Goal: Task Accomplishment & Management: Use online tool/utility

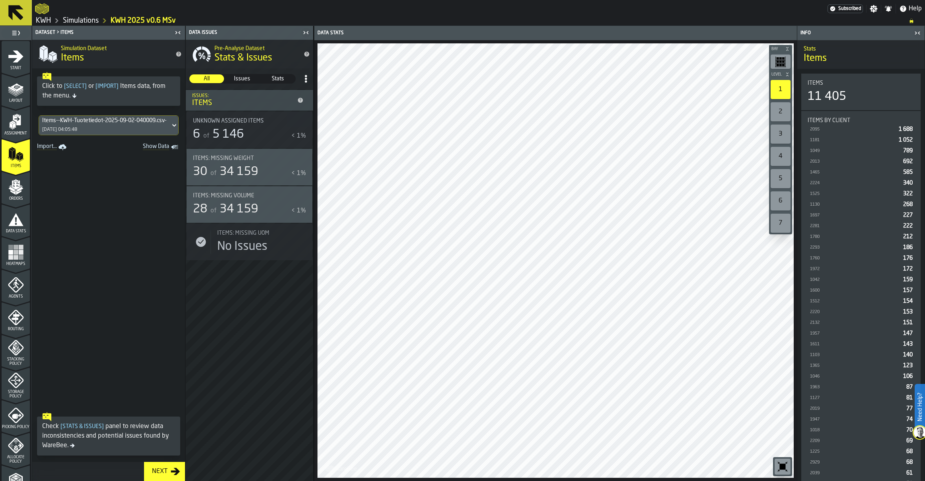
click at [21, 130] on div "Assignment" at bounding box center [16, 125] width 28 height 22
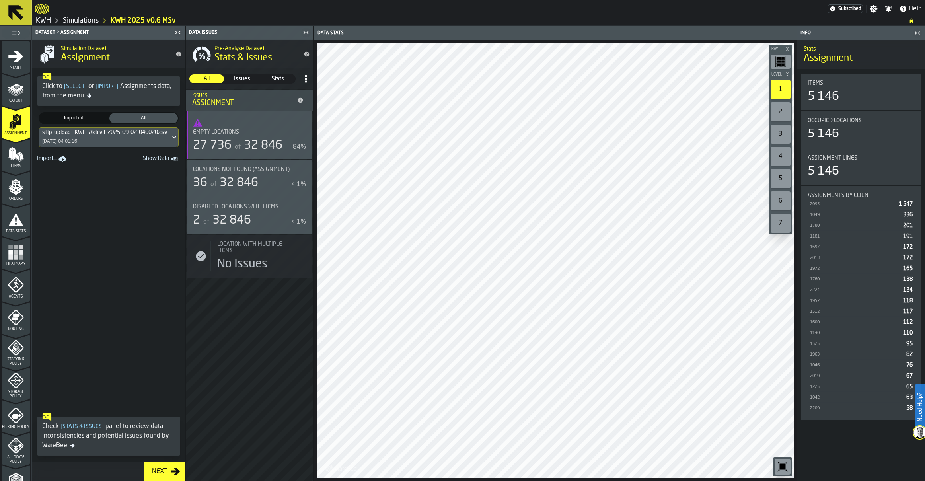
click at [303, 203] on icon "button-toggle-Show on Map" at bounding box center [302, 206] width 13 height 13
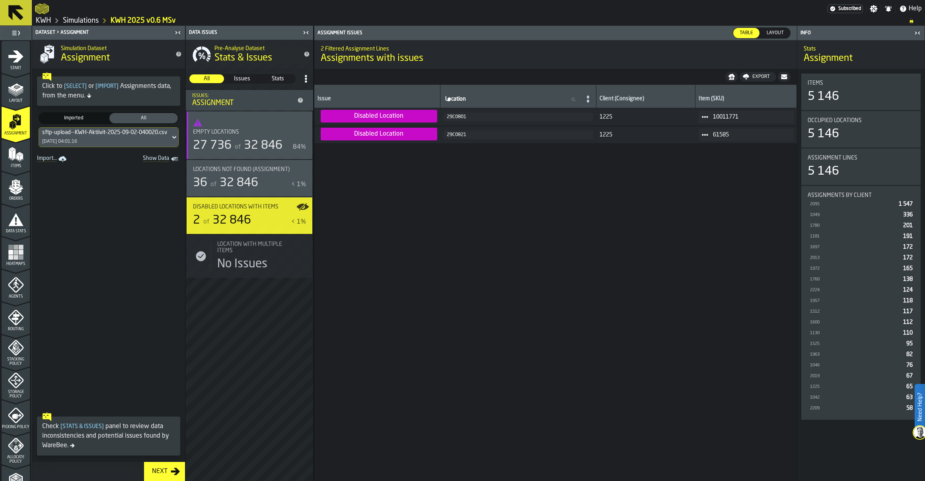
click at [454, 118] on div "29C0801" at bounding box center [518, 117] width 143 height 6
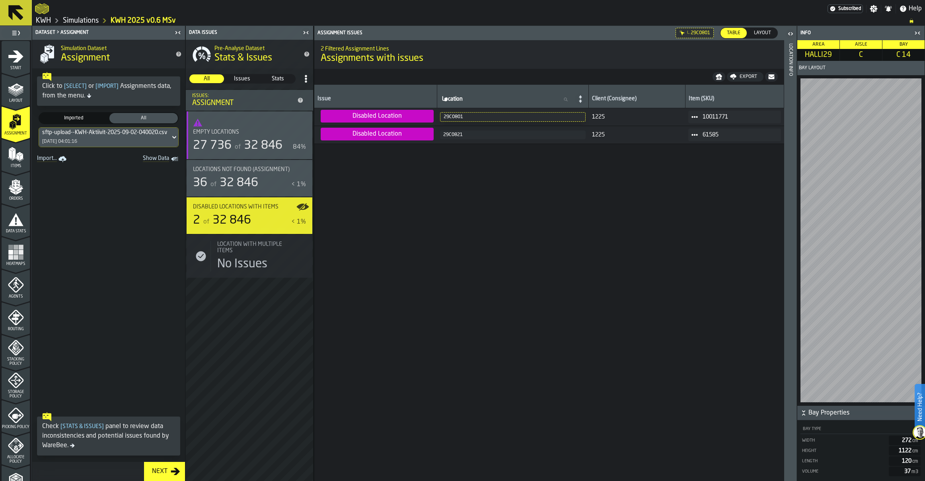
click at [19, 95] on icon "menu Layout" at bounding box center [16, 89] width 16 height 16
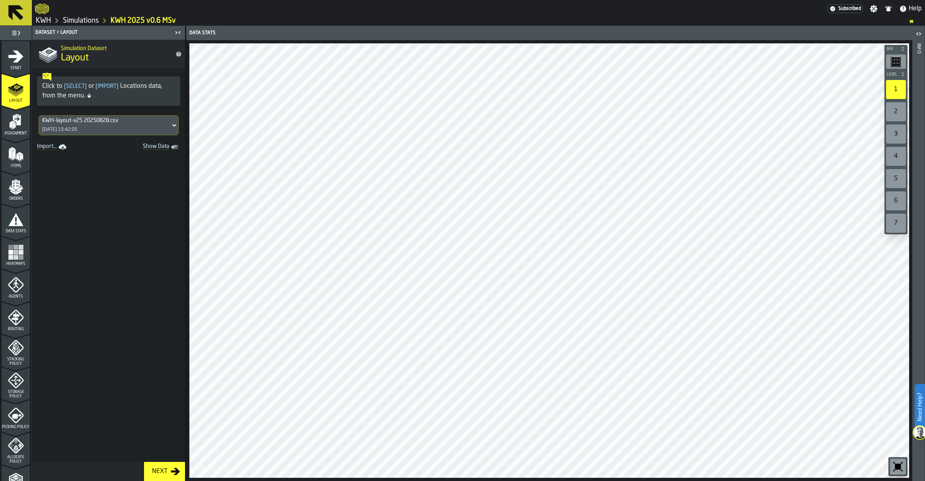
click at [8, 119] on icon "menu Assignment" at bounding box center [16, 122] width 16 height 16
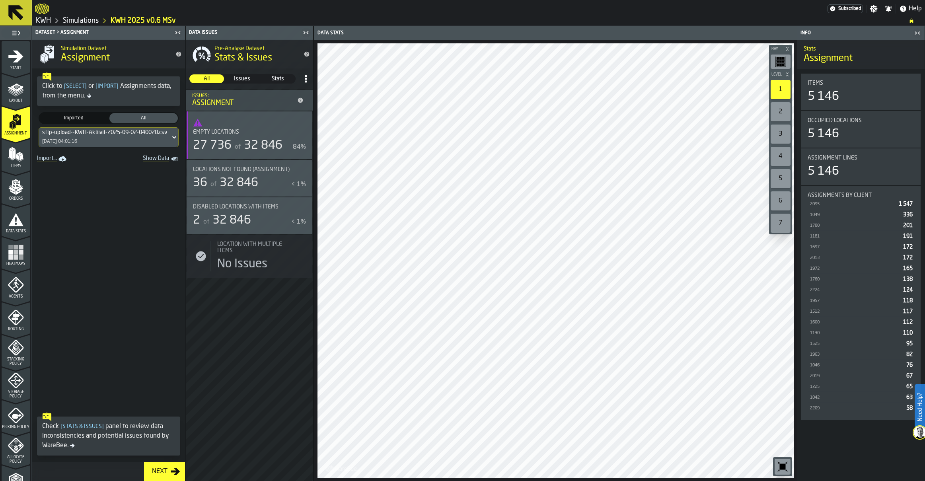
click at [287, 208] on div "Disabled locations with Items" at bounding box center [244, 207] width 103 height 6
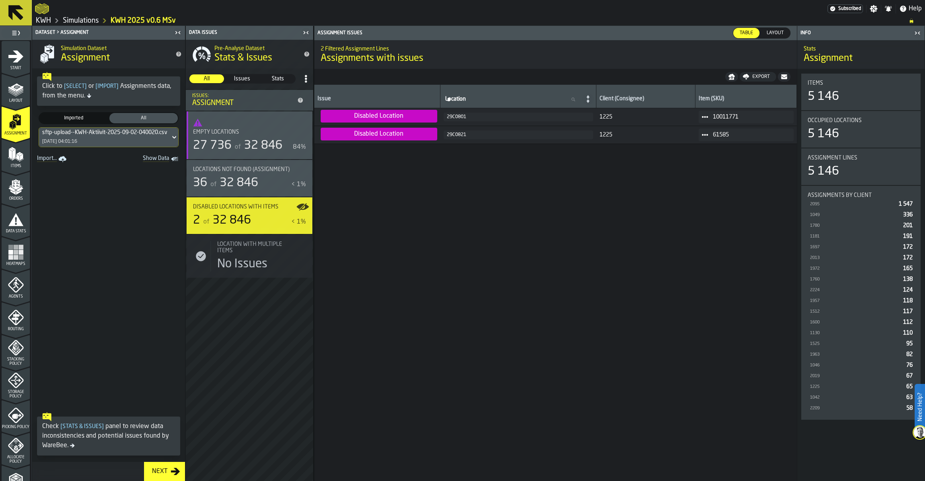
click at [11, 96] on icon "menu Layout" at bounding box center [16, 89] width 16 height 16
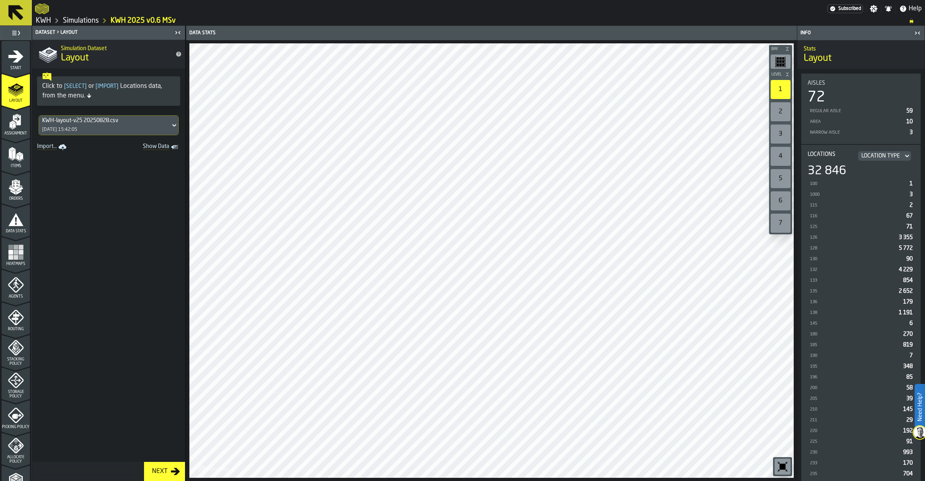
drag, startPoint x: 16, startPoint y: 124, endPoint x: 24, endPoint y: 123, distance: 8.4
click at [16, 124] on icon "menu Assignment" at bounding box center [17, 120] width 8 height 10
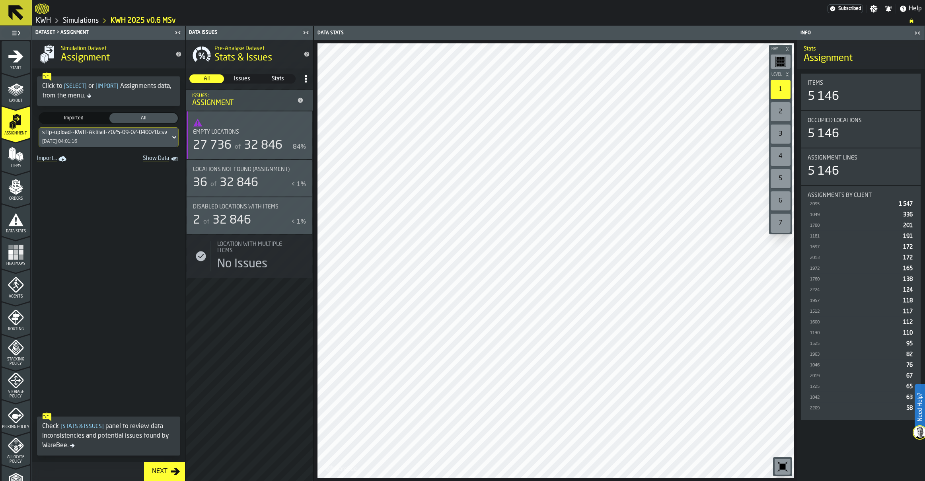
click at [298, 223] on label "button-toggle-Show on Map" at bounding box center [302, 215] width 13 height 37
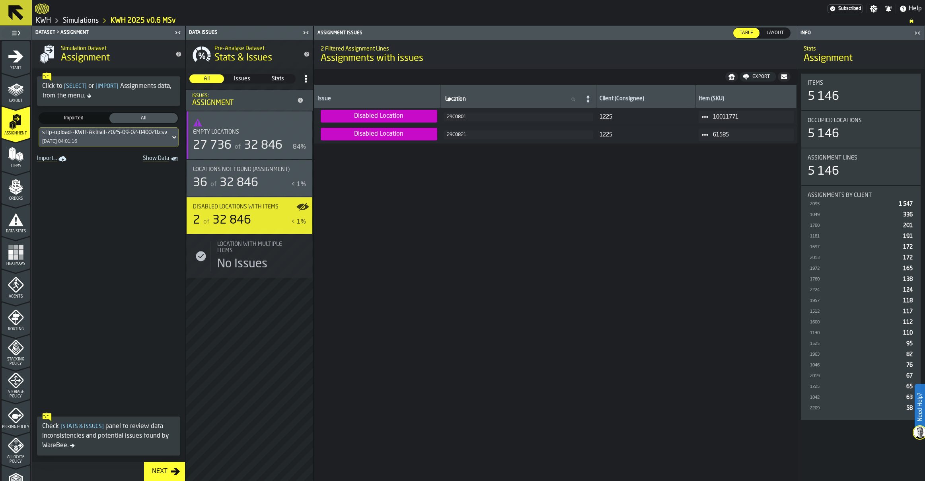
click at [18, 94] on polygon "menu Layout" at bounding box center [16, 93] width 16 height 5
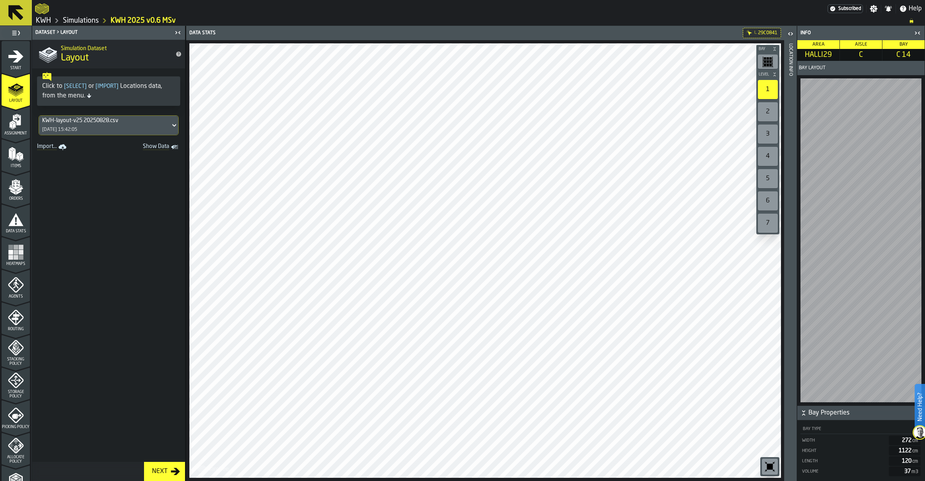
click at [103, 226] on span at bounding box center [108, 307] width 153 height 309
click at [81, 20] on link "Simulations" at bounding box center [81, 20] width 36 height 9
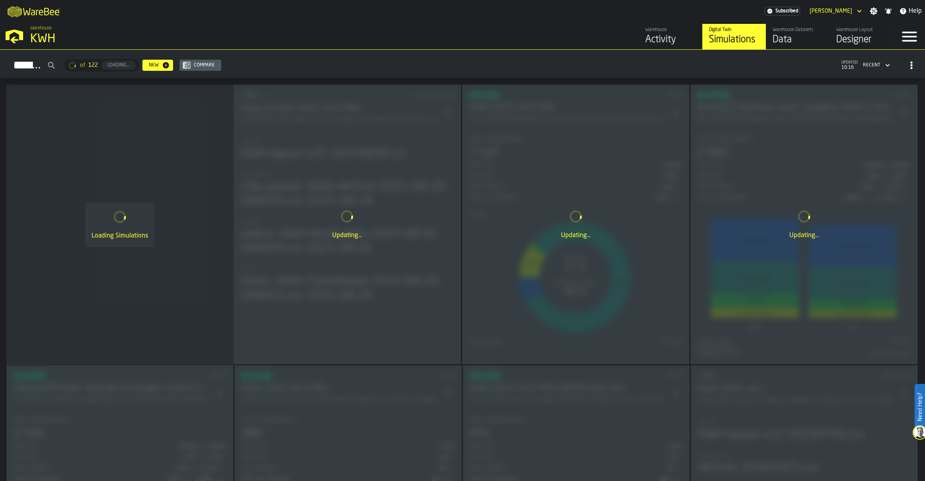
click at [851, 33] on div "Warehouse Layout Designer" at bounding box center [861, 36] width 51 height 19
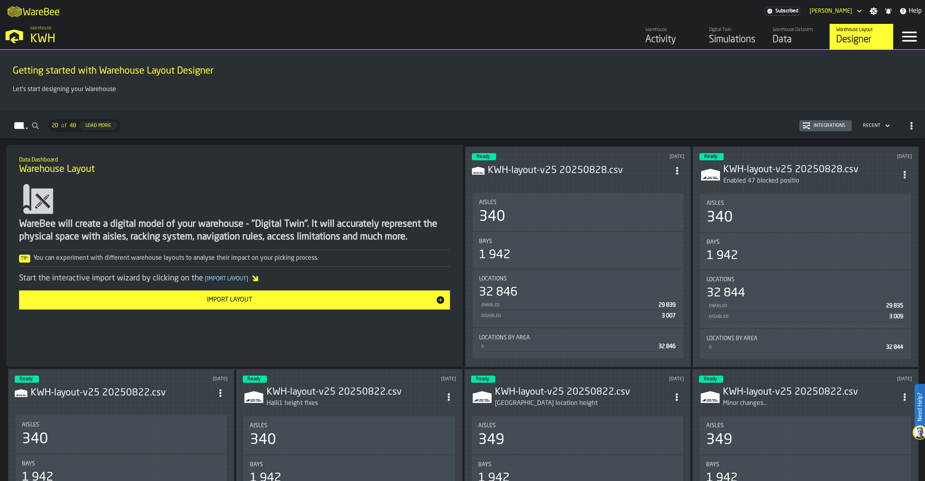
click at [677, 167] on icon "ItemListCard-DashboardItemContainer" at bounding box center [677, 171] width 8 height 8
click at [659, 223] on div "Edit in Designer" at bounding box center [658, 224] width 44 height 10
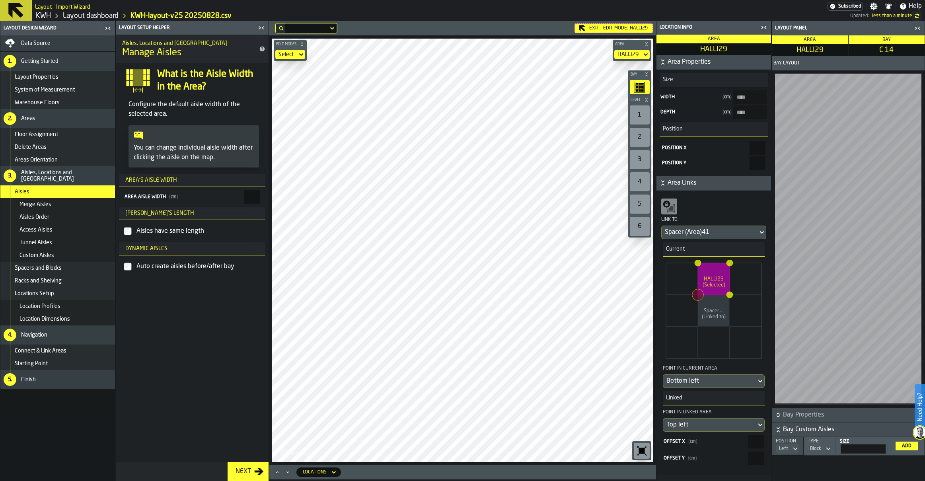
click at [34, 45] on span "Data Source" at bounding box center [35, 43] width 29 height 6
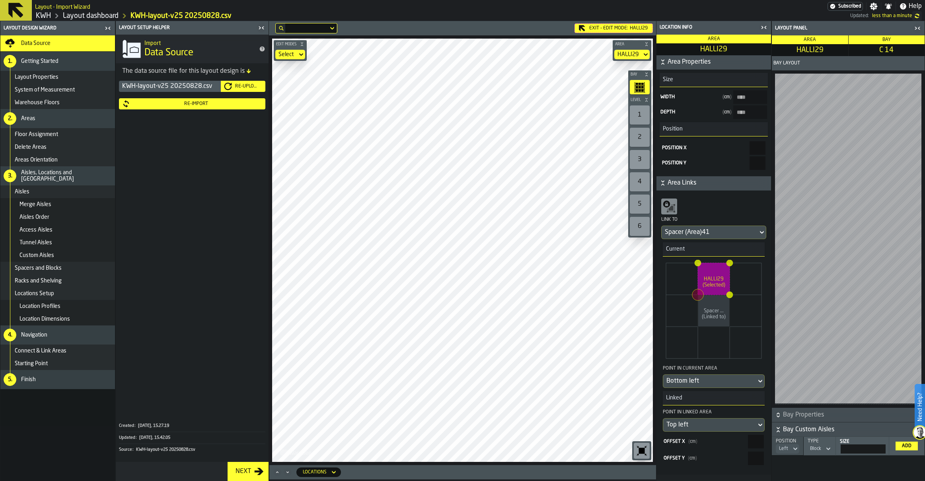
click at [228, 85] on icon "button-Re-Upload" at bounding box center [228, 86] width 8 height 8
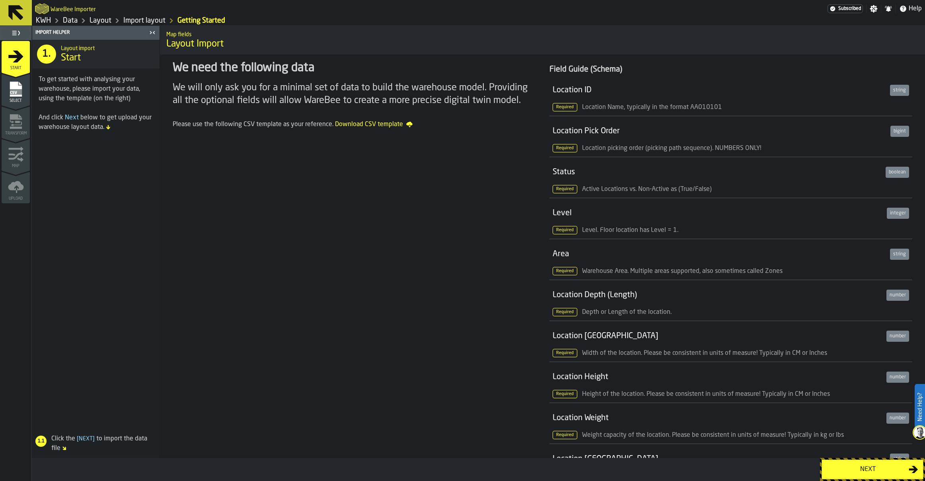
click at [864, 467] on div "Next" at bounding box center [867, 470] width 82 height 10
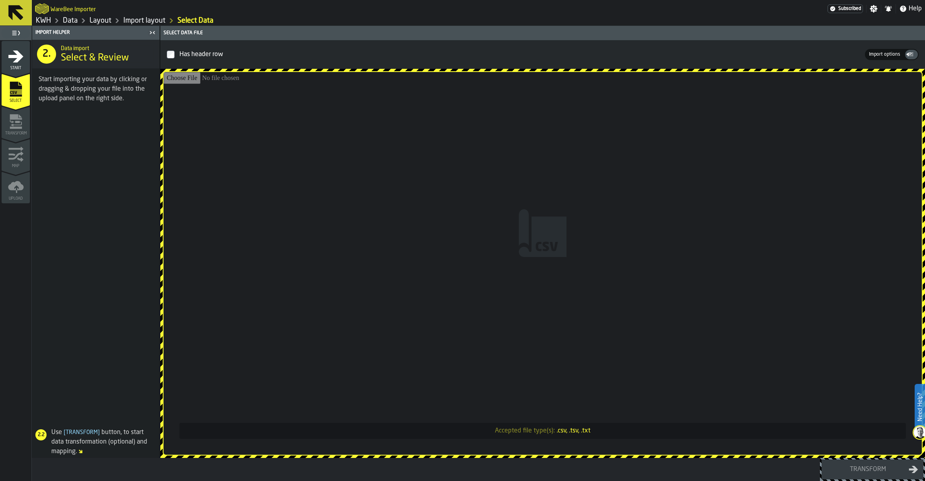
type input "**********"
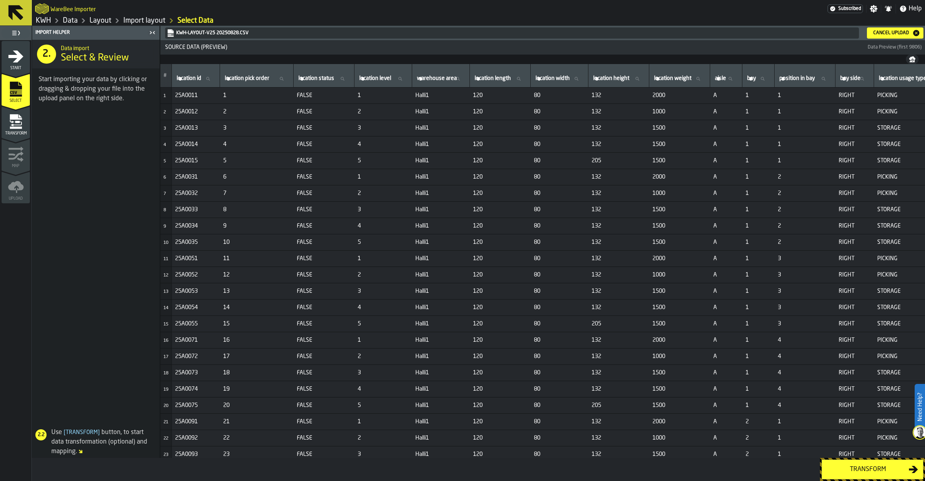
click at [869, 469] on div "Transform" at bounding box center [867, 470] width 82 height 10
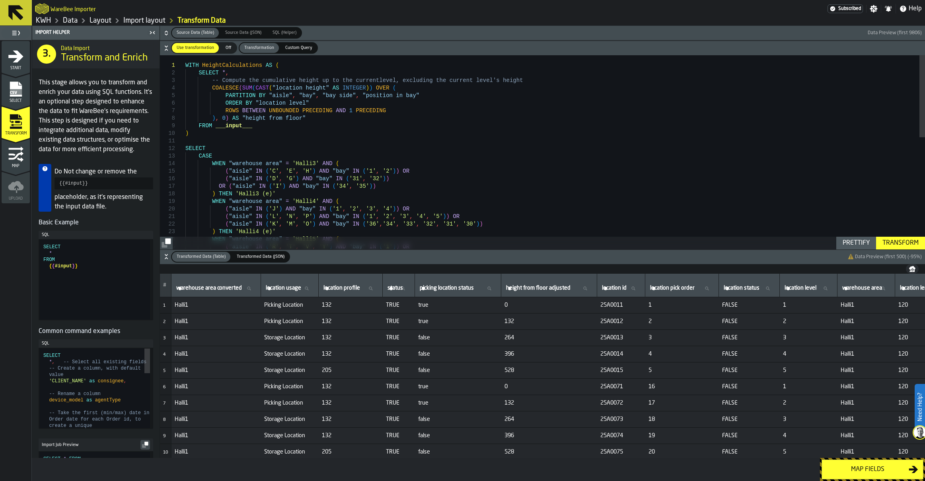
click at [869, 469] on div "Map fields" at bounding box center [867, 470] width 82 height 10
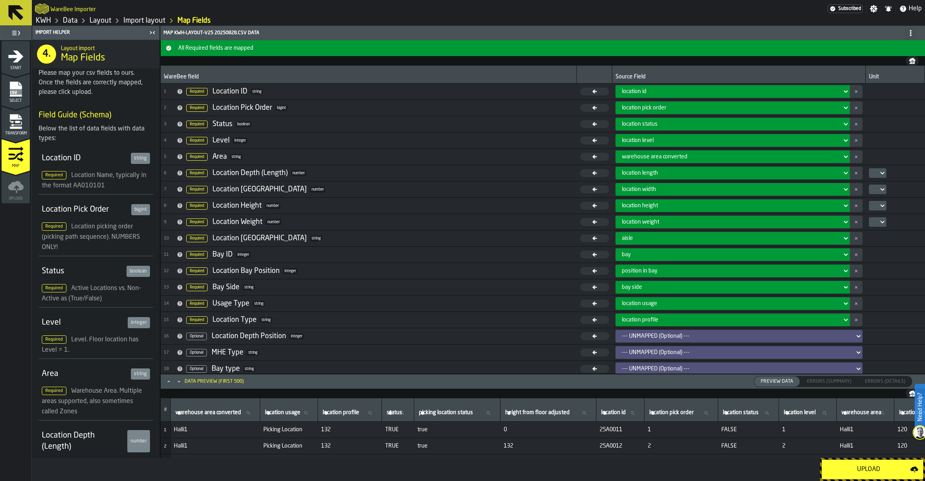
click at [869, 469] on div "Upload" at bounding box center [868, 470] width 84 height 10
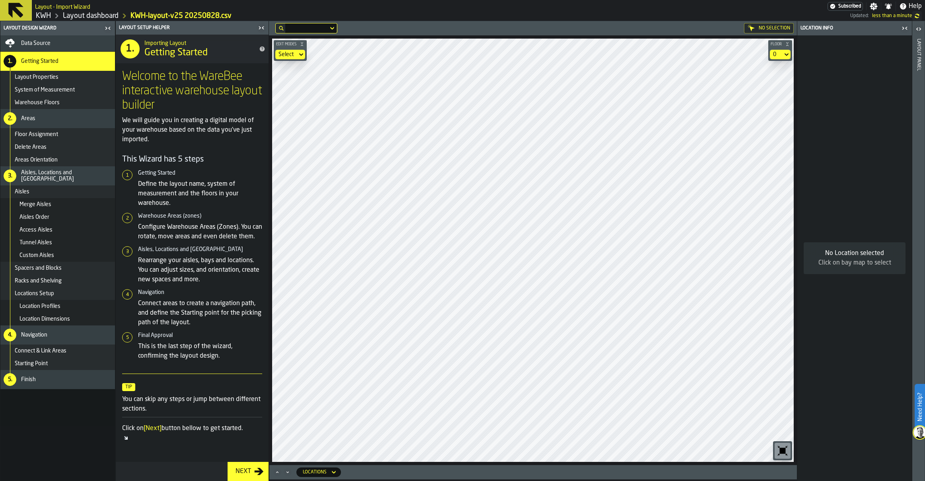
click at [241, 470] on div "Next" at bounding box center [243, 472] width 22 height 10
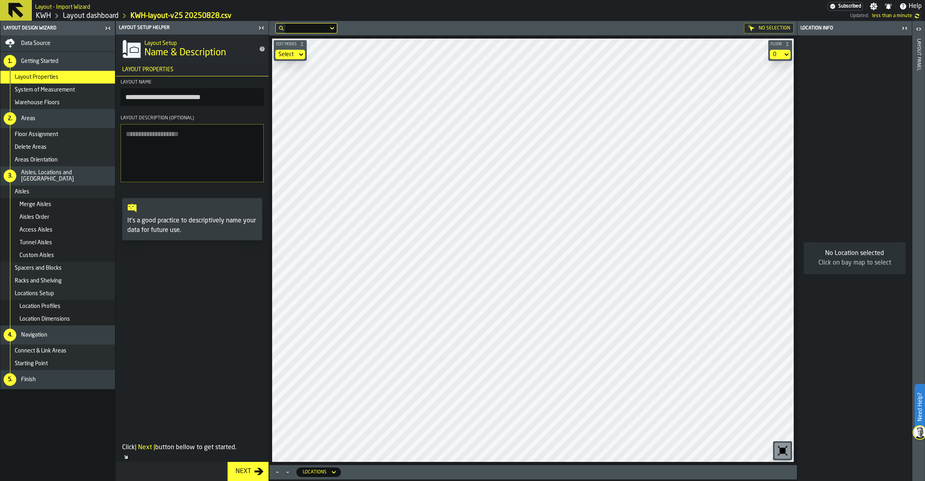
click at [241, 470] on div "Next" at bounding box center [243, 472] width 22 height 10
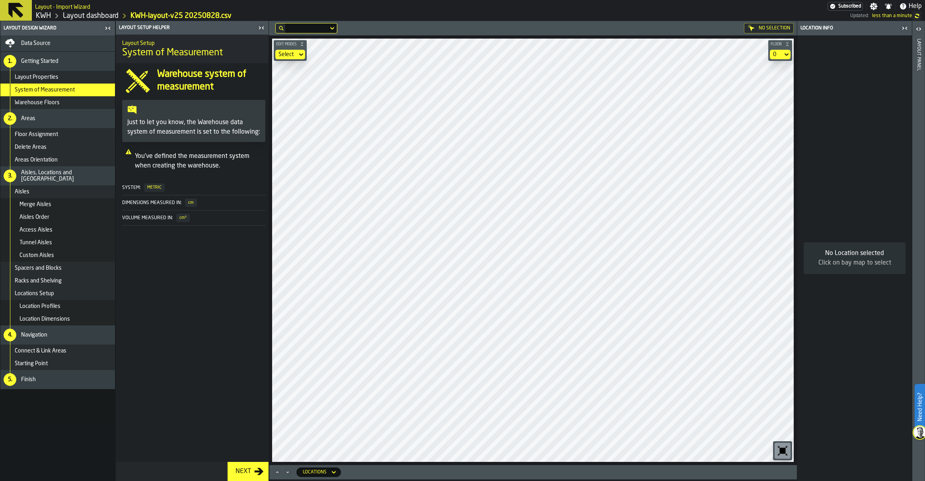
click at [241, 470] on div "Next" at bounding box center [243, 472] width 22 height 10
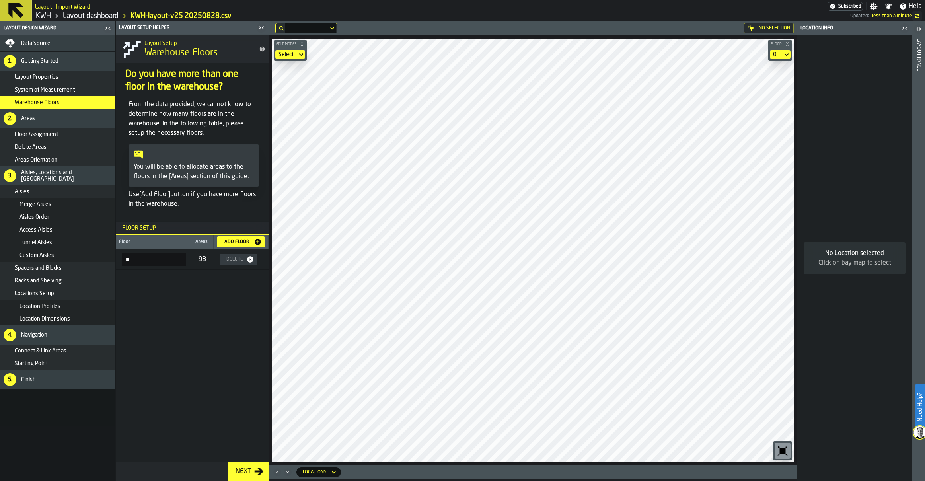
click at [241, 470] on div "Next" at bounding box center [243, 472] width 22 height 10
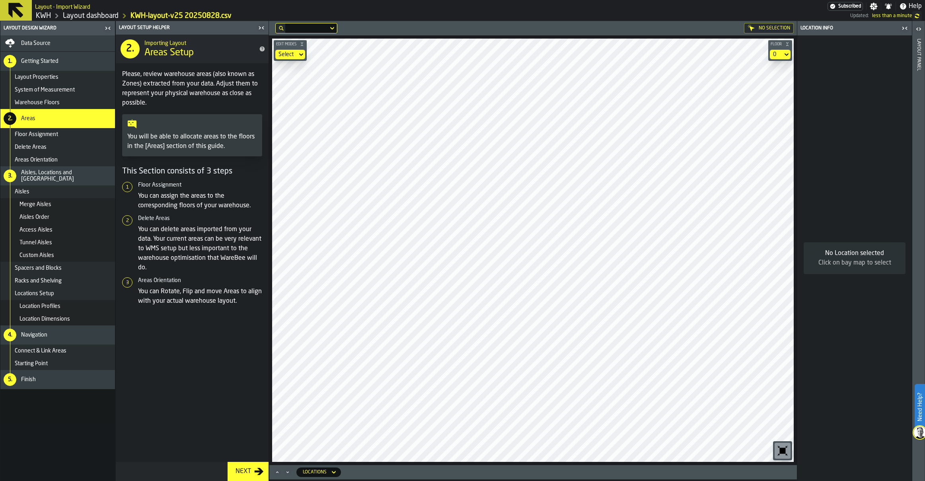
click at [241, 470] on div "Next" at bounding box center [243, 472] width 22 height 10
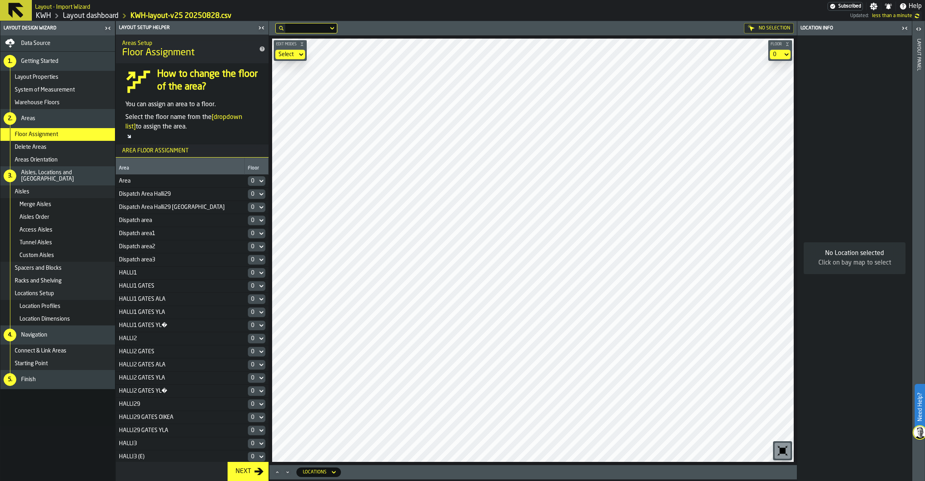
click at [241, 470] on div "Next" at bounding box center [243, 472] width 22 height 10
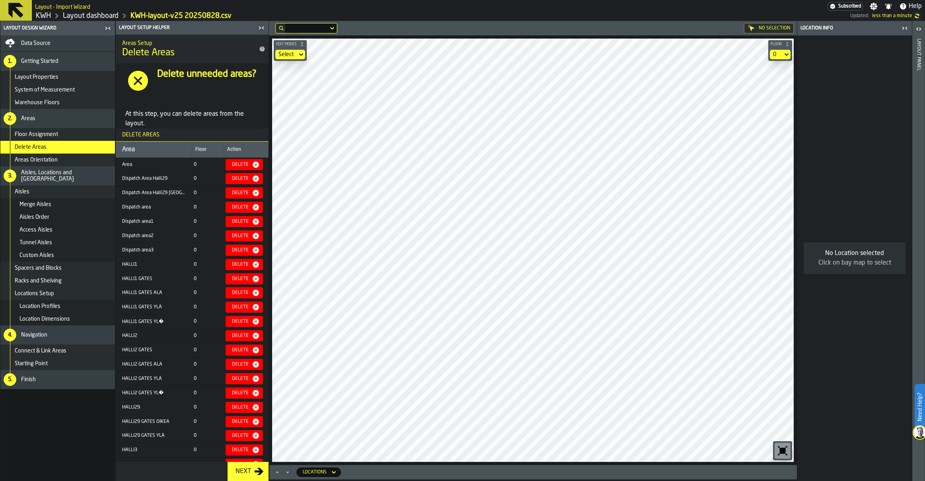
click at [241, 470] on div "Next" at bounding box center [243, 472] width 22 height 10
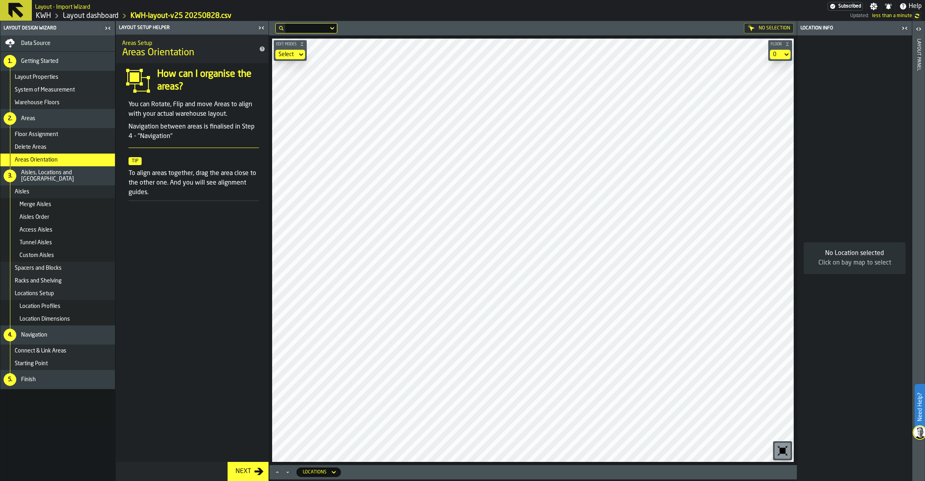
click at [241, 470] on div "Next" at bounding box center [243, 472] width 22 height 10
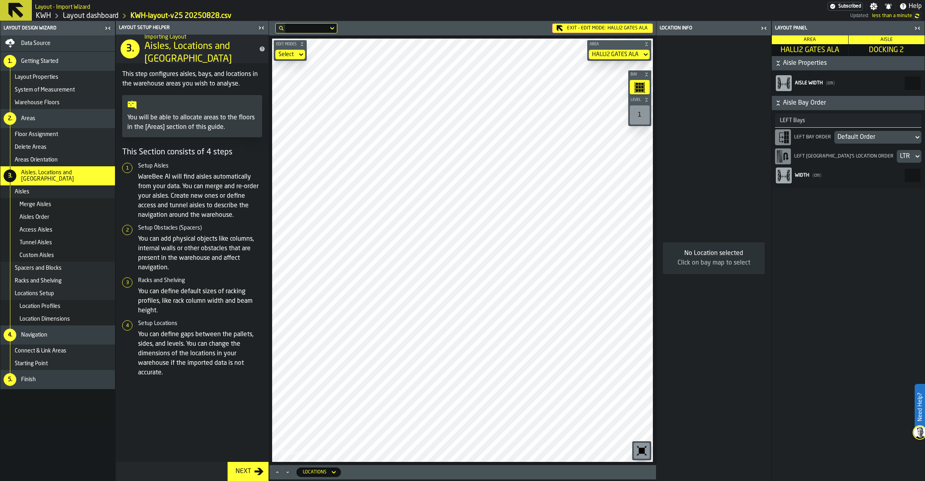
click at [900, 158] on div "LTR" at bounding box center [905, 157] width 10 height 10
click at [798, 190] on div "RTL" at bounding box center [848, 195] width 137 height 10
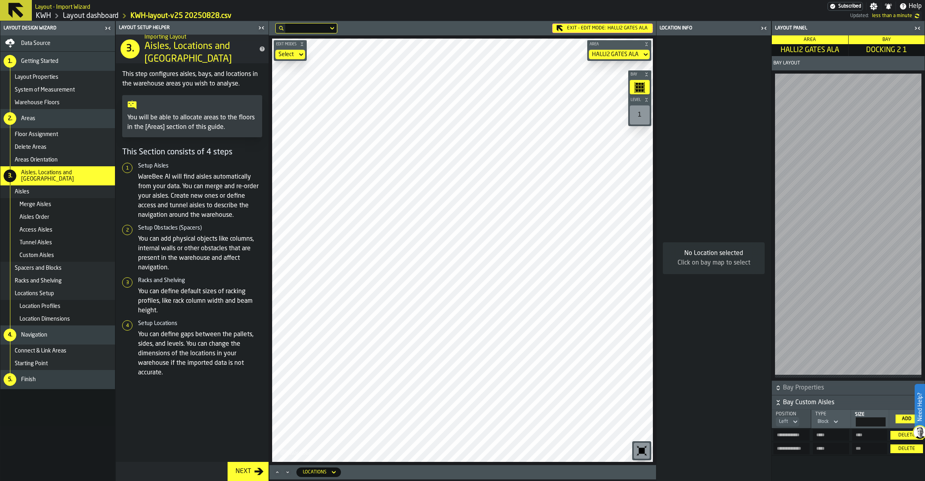
click at [50, 191] on div "Aisles" at bounding box center [63, 192] width 97 height 6
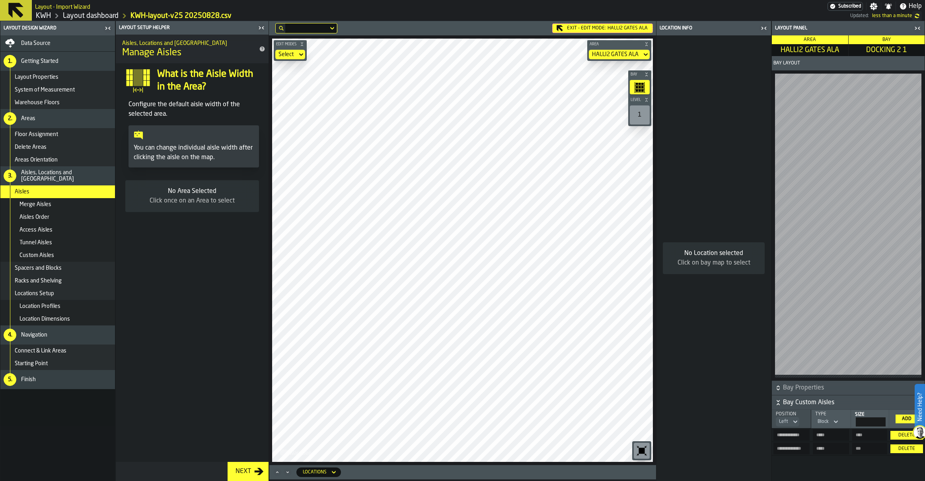
click at [41, 206] on span "Merge Aisles" at bounding box center [35, 204] width 32 height 6
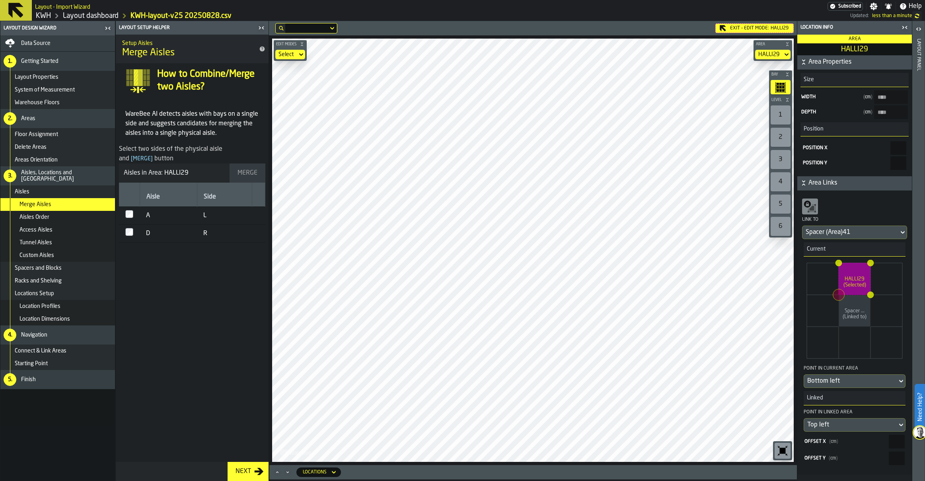
type input "****"
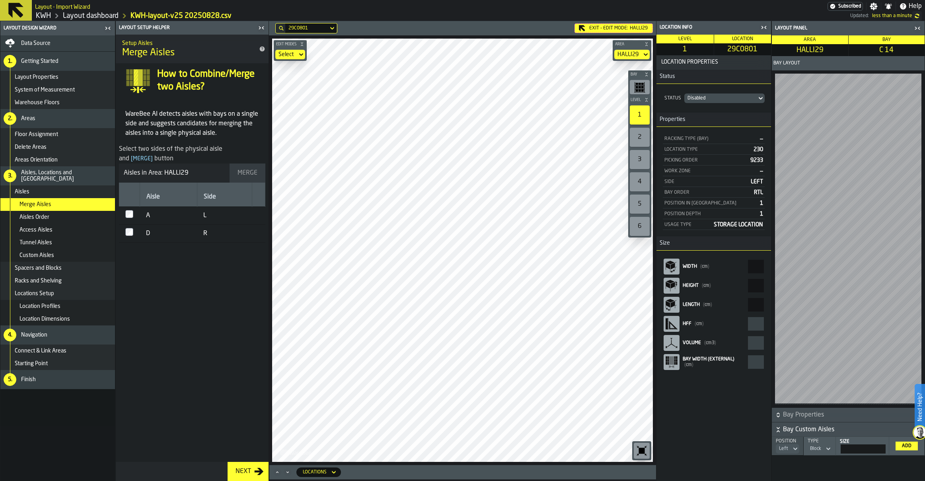
click at [745, 95] on div "Disabled" at bounding box center [720, 98] width 66 height 6
click at [678, 132] on div "Enabled" at bounding box center [687, 134] width 41 height 10
click at [636, 54] on div "HALLI29" at bounding box center [627, 54] width 21 height 6
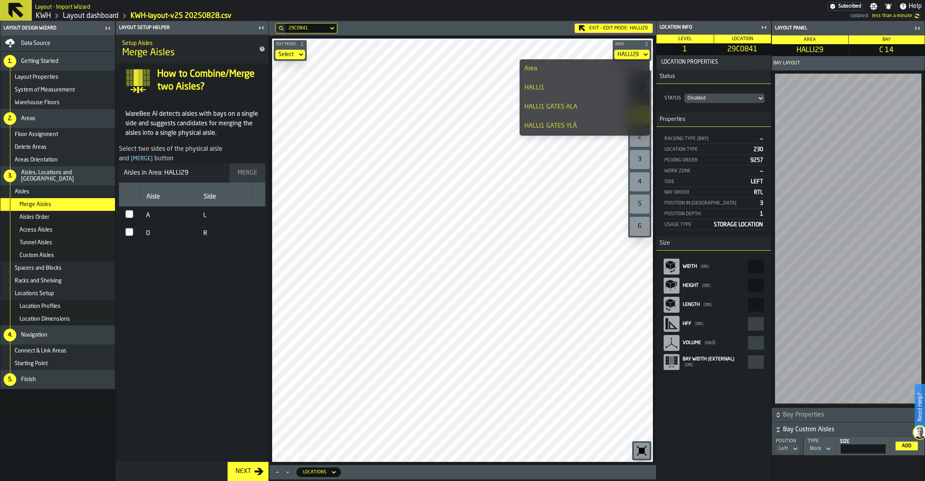
click at [707, 96] on div "Disabled" at bounding box center [720, 98] width 66 height 6
click at [679, 132] on div "Enabled" at bounding box center [687, 134] width 41 height 10
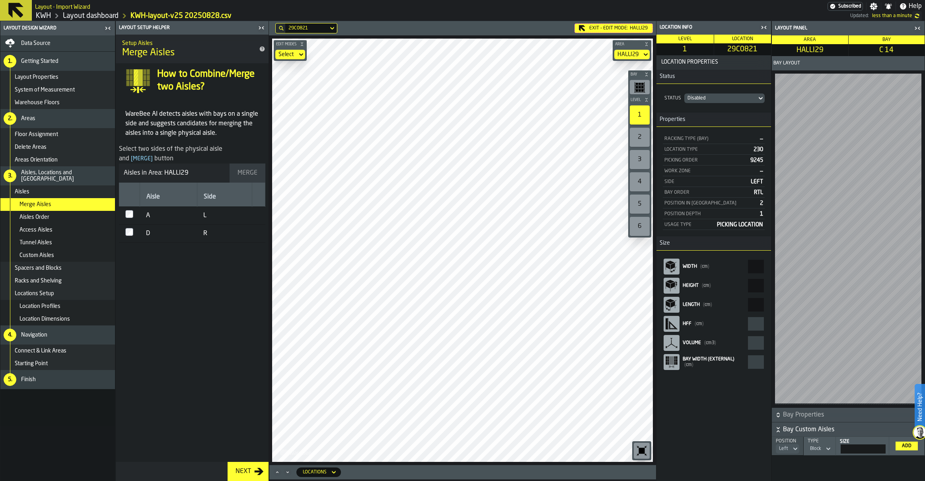
click at [712, 99] on div "Disabled" at bounding box center [720, 98] width 66 height 6
click at [678, 133] on div "Enabled" at bounding box center [687, 134] width 41 height 10
click at [38, 375] on div "5. Finish" at bounding box center [57, 379] width 115 height 19
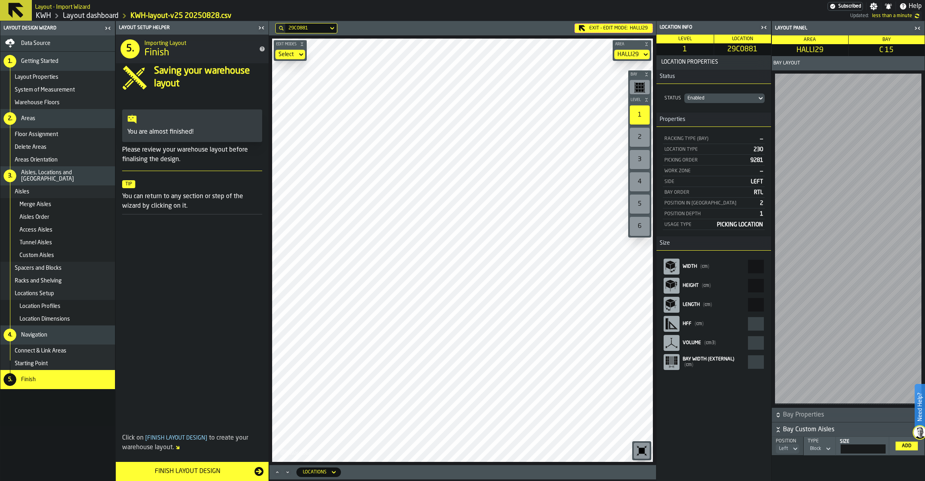
click at [202, 470] on div "Finish Layout Design" at bounding box center [188, 472] width 134 height 10
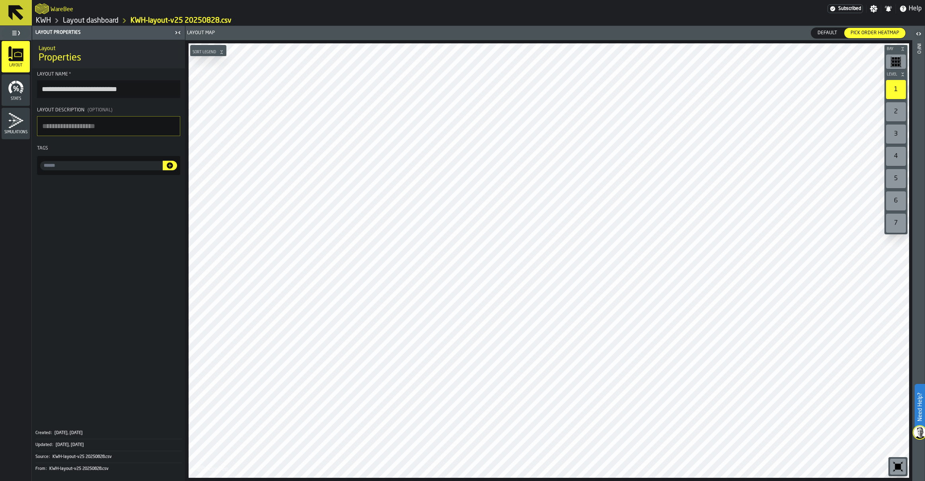
click at [81, 20] on link "Layout dashboard" at bounding box center [91, 20] width 56 height 9
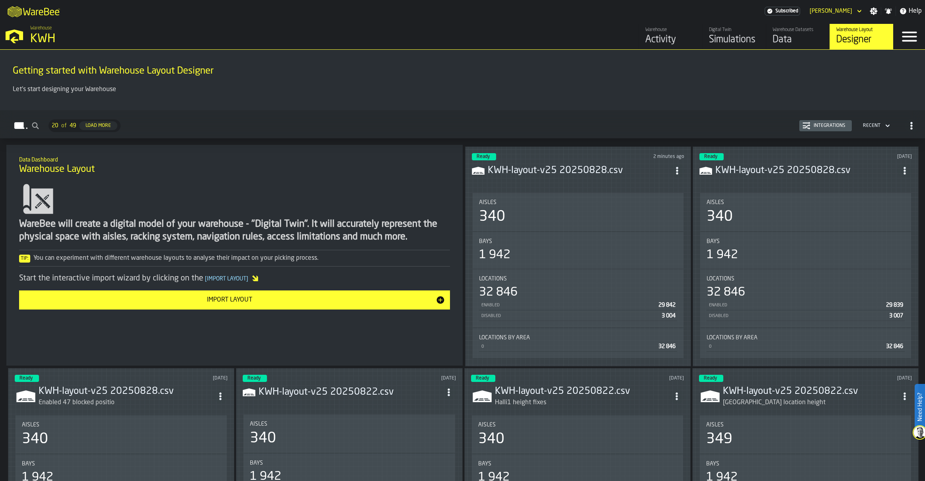
click at [661, 31] on div "Warehouse" at bounding box center [670, 30] width 51 height 6
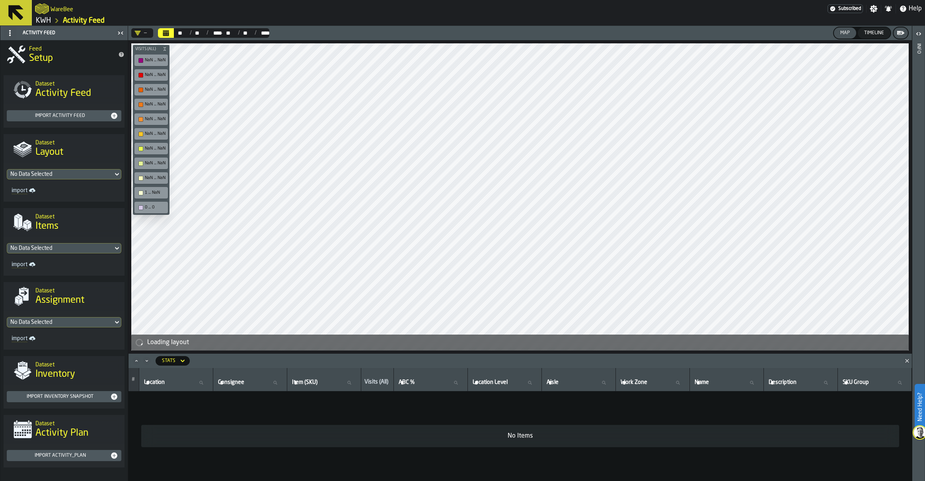
click at [45, 19] on link "KWH" at bounding box center [43, 20] width 15 height 9
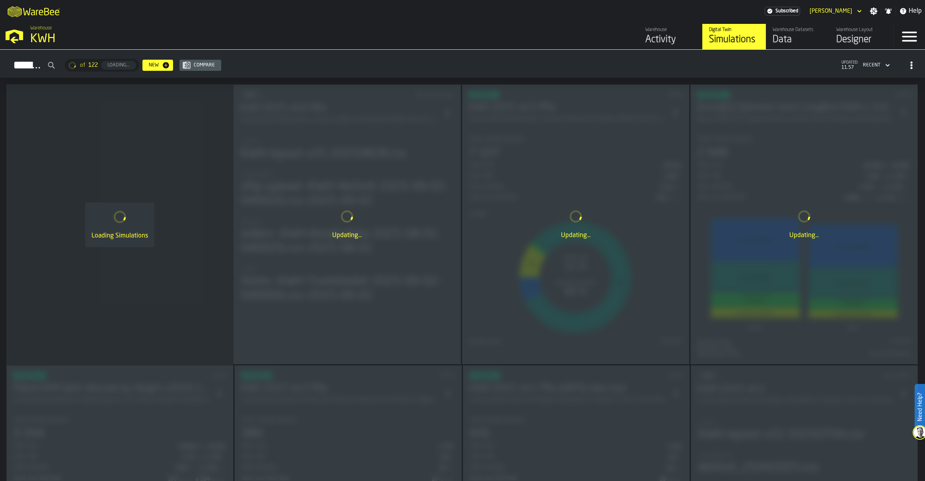
click at [793, 37] on div "Data" at bounding box center [797, 39] width 51 height 13
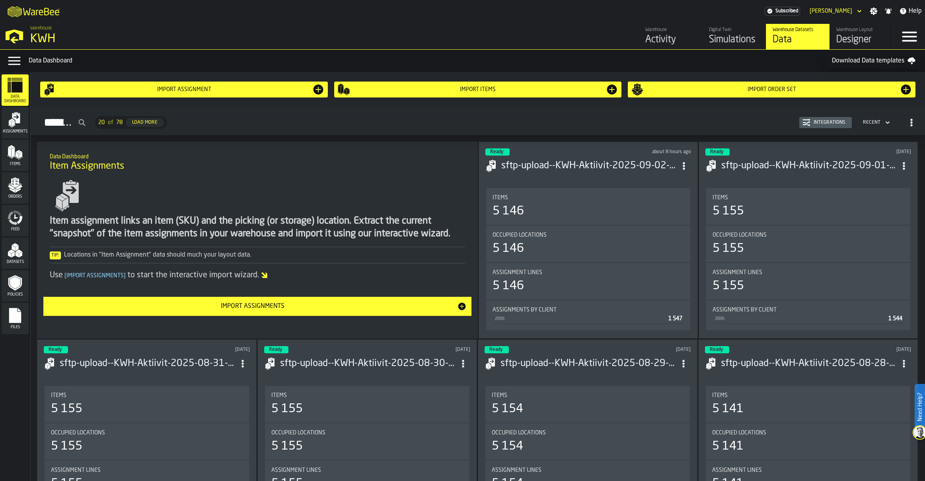
click at [735, 36] on div "Simulations" at bounding box center [734, 39] width 51 height 13
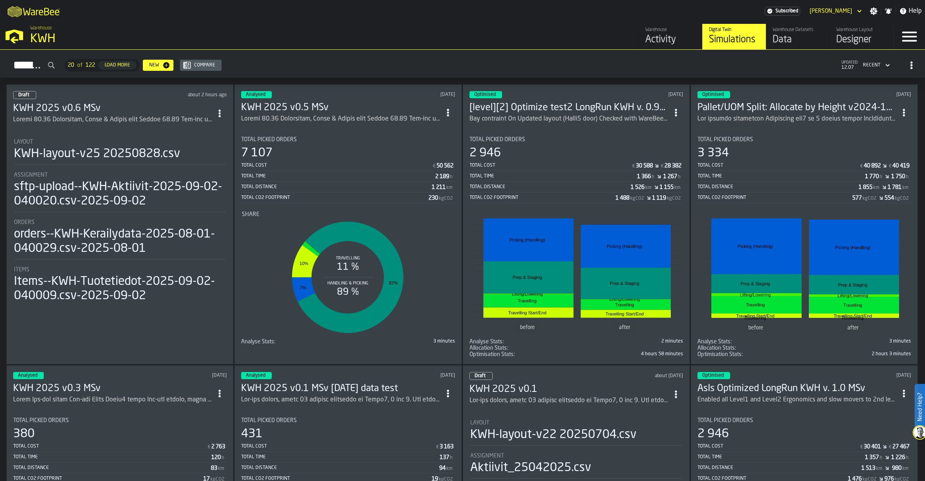
click at [134, 117] on div "ItemListCard-DashboardItemContainer" at bounding box center [112, 120] width 199 height 10
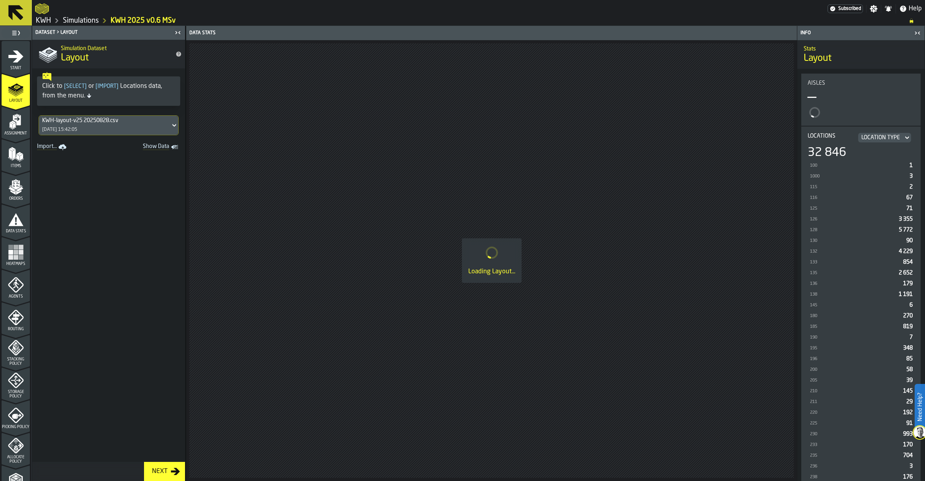
click at [77, 130] on div "[DATE] 15:42:05" at bounding box center [59, 130] width 35 height 6
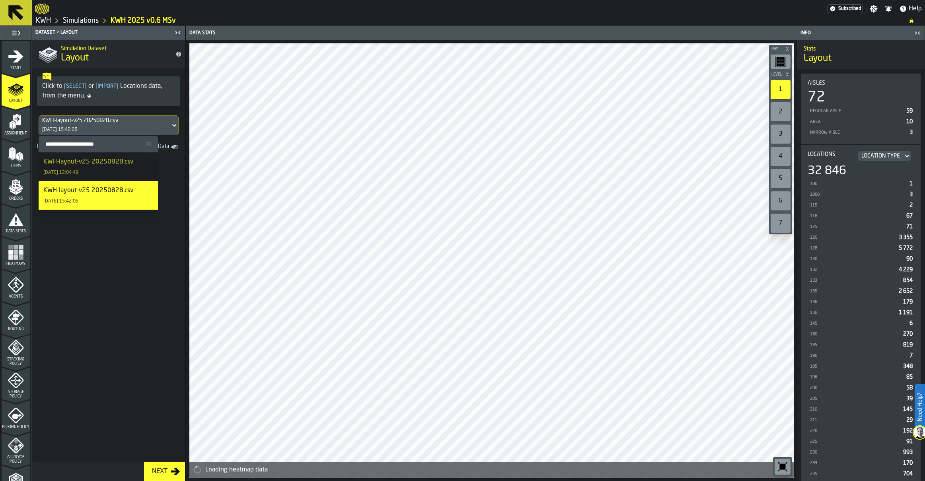
click at [93, 167] on div "KWH-layout-v25 20250828.csv" at bounding box center [88, 162] width 90 height 10
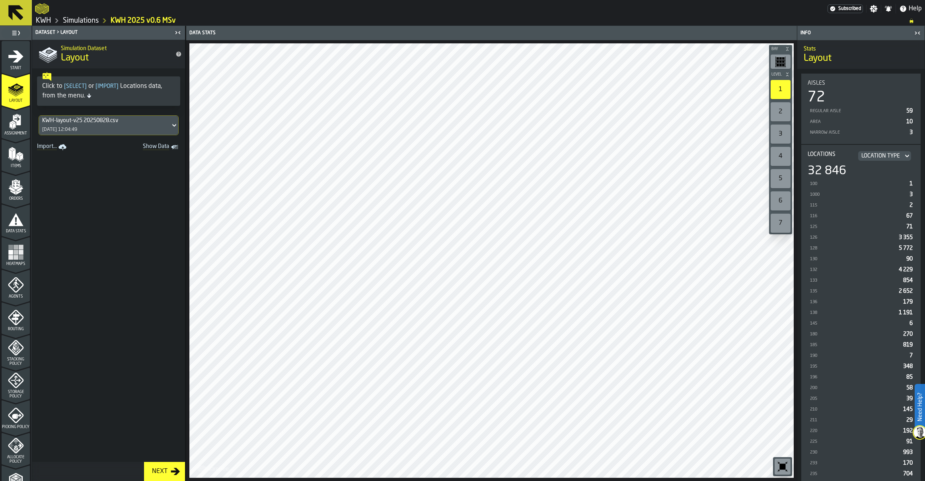
click at [15, 120] on icon "menu Assignment" at bounding box center [17, 120] width 8 height 10
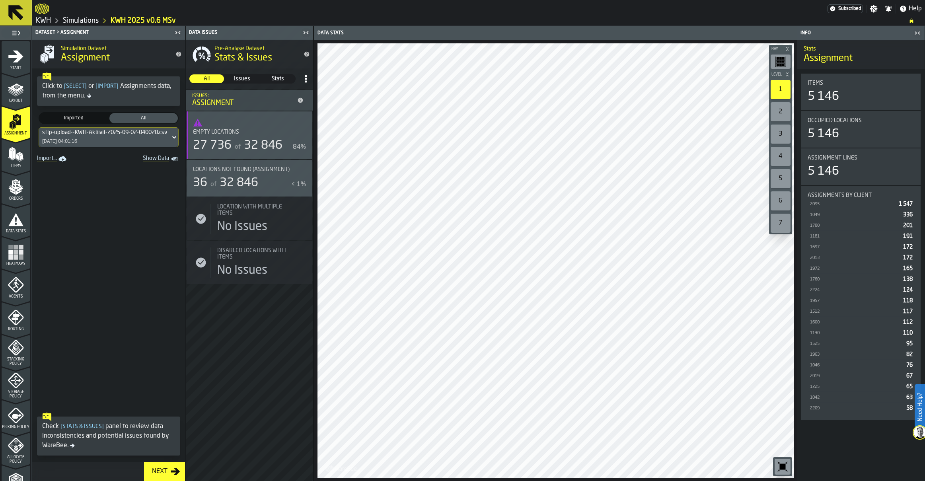
click at [300, 167] on icon "button-toggle-Show on Map" at bounding box center [301, 169] width 9 height 6
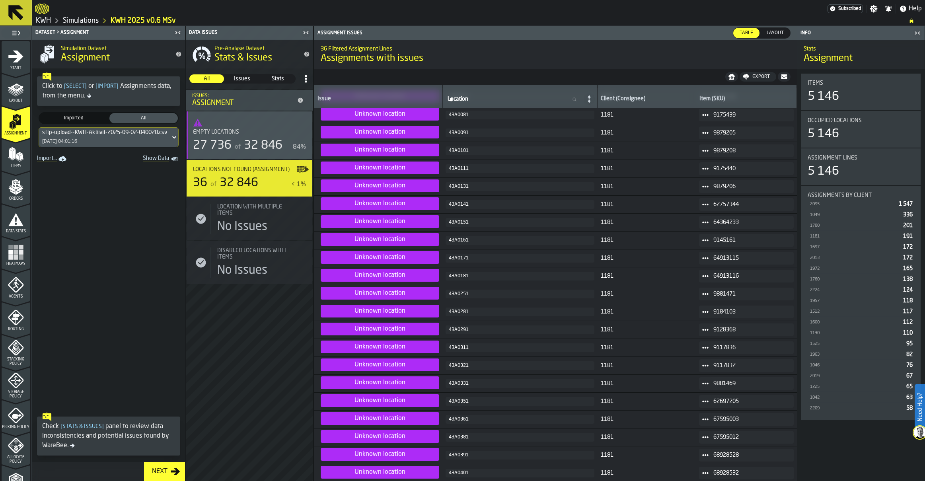
scroll to position [272, 0]
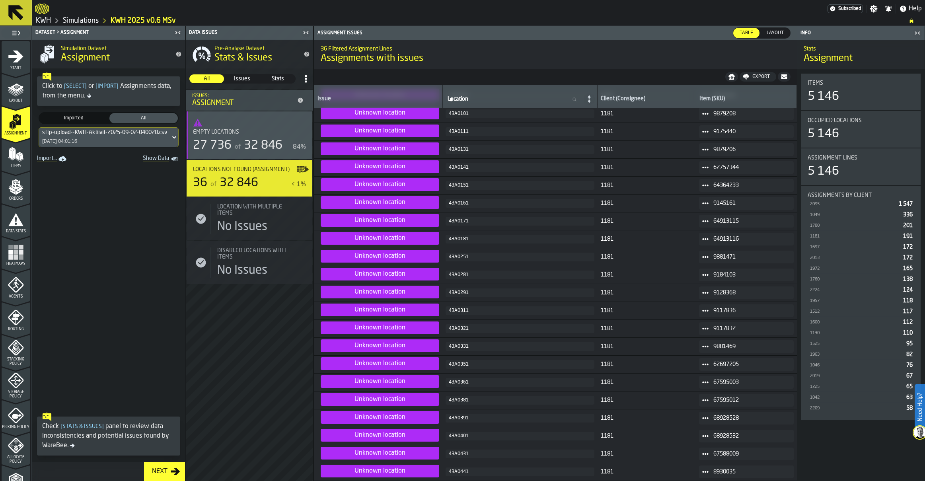
click at [16, 150] on icon "menu Items" at bounding box center [16, 154] width 16 height 16
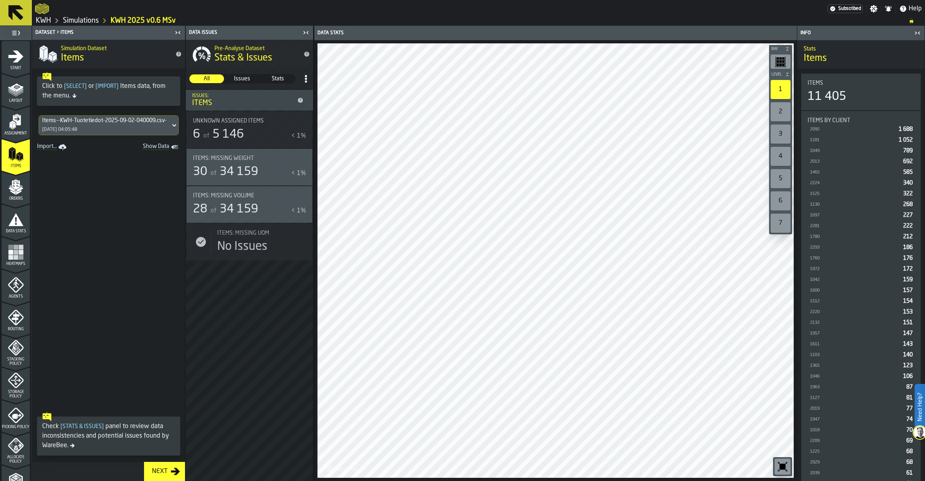
click at [95, 120] on div "Items--KWH-Tuotetiedot-2025-09-02-040009.csv-2025-09-02" at bounding box center [104, 120] width 125 height 6
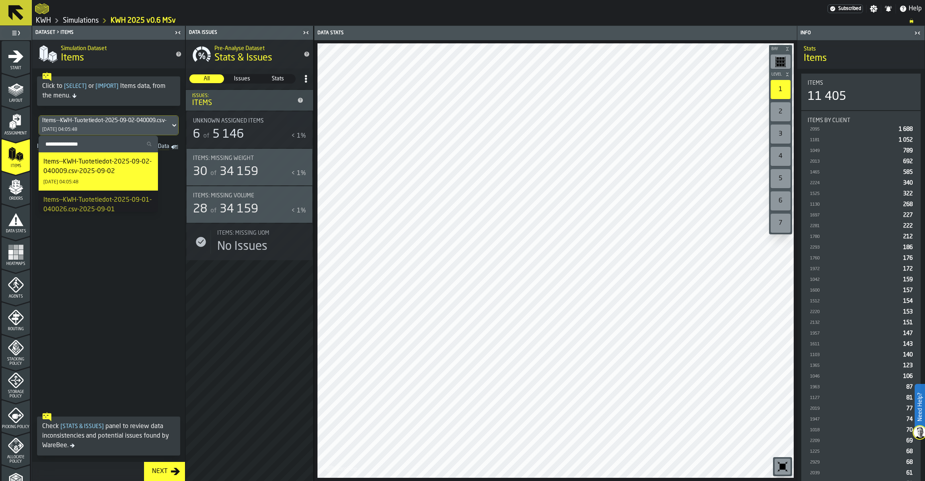
click at [74, 168] on div "Items--KWH-Tuotetiedot-2025-09-02-040009.csv-2025-09-02" at bounding box center [98, 166] width 110 height 19
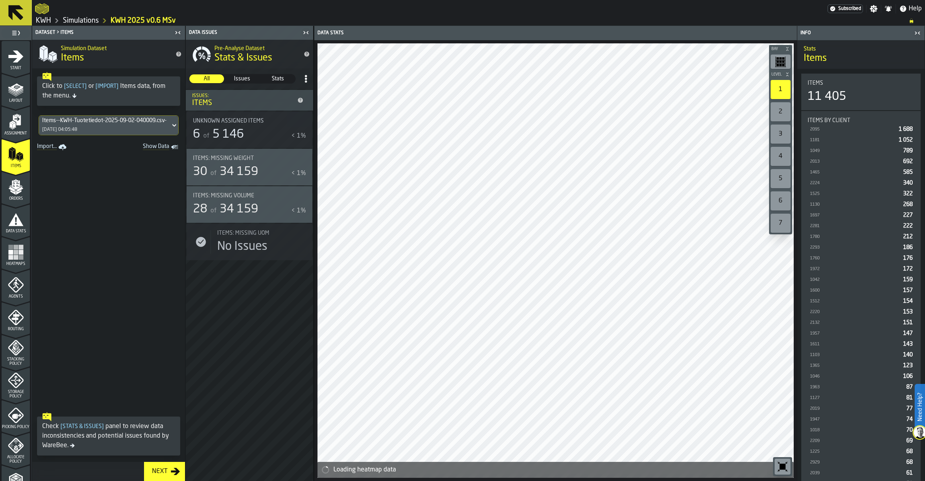
click at [13, 186] on icon "menu Orders" at bounding box center [16, 187] width 16 height 16
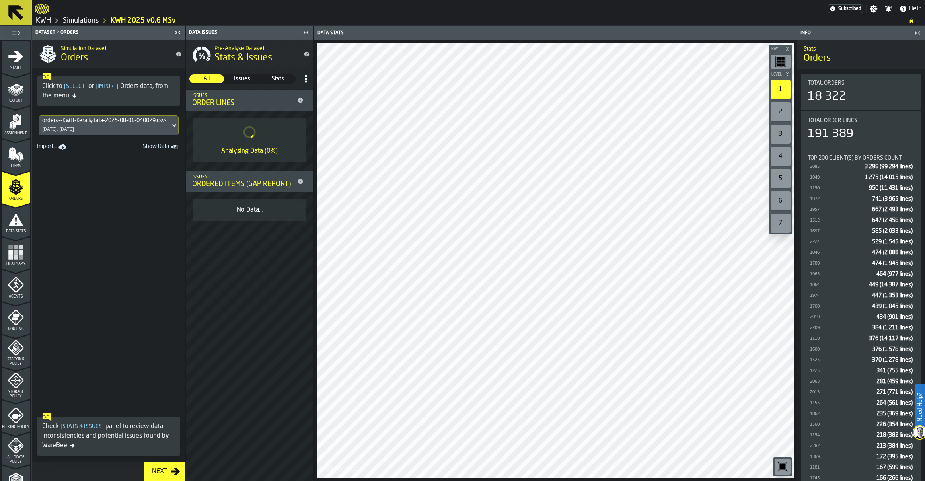
click at [16, 124] on icon "menu Assignment" at bounding box center [17, 120] width 8 height 10
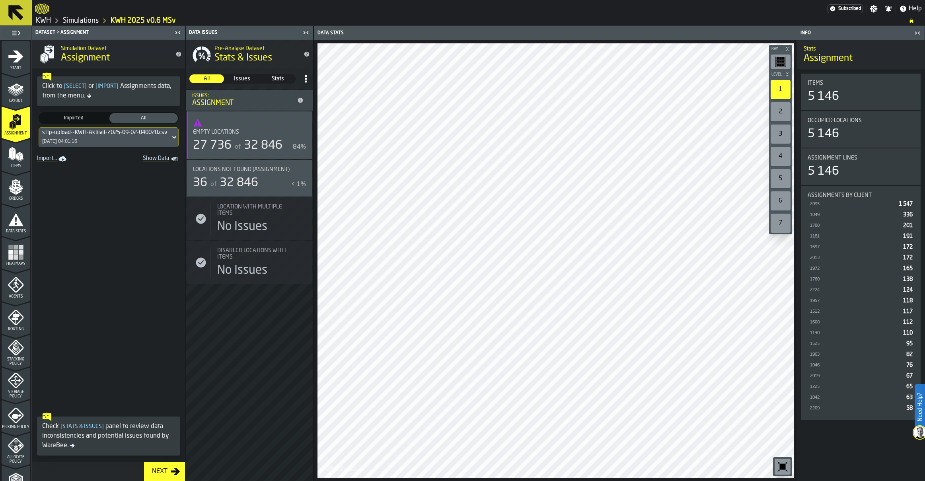
click at [14, 162] on icon "menu Items" at bounding box center [16, 154] width 16 height 16
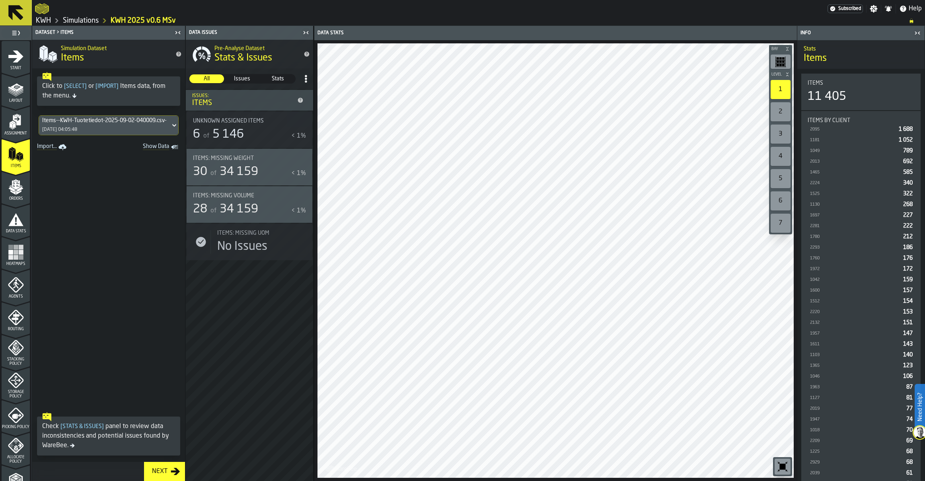
drag, startPoint x: 8, startPoint y: 190, endPoint x: 13, endPoint y: 189, distance: 4.8
click at [8, 189] on icon "menu Orders" at bounding box center [16, 187] width 16 height 16
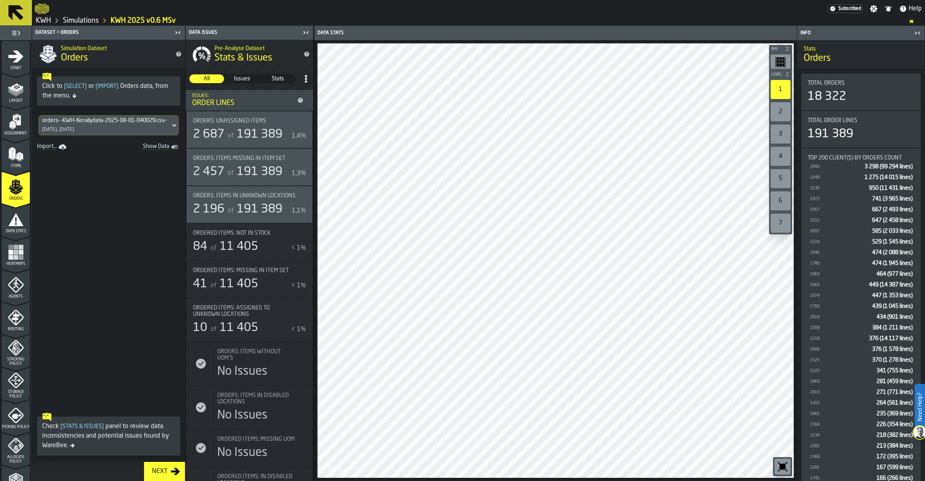
drag, startPoint x: 8, startPoint y: 159, endPoint x: 15, endPoint y: 159, distance: 6.8
click at [8, 159] on icon "menu Items" at bounding box center [16, 154] width 16 height 16
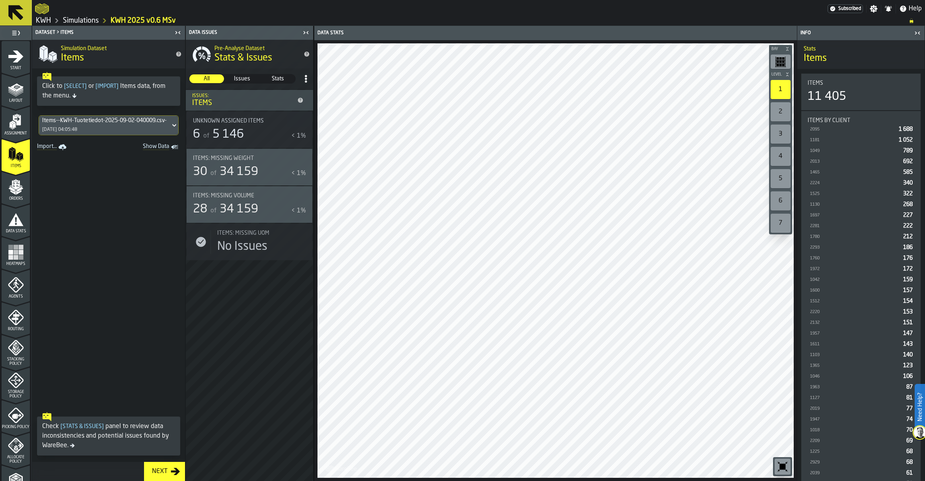
click at [250, 160] on span "Items: Missing Weight" at bounding box center [223, 158] width 61 height 6
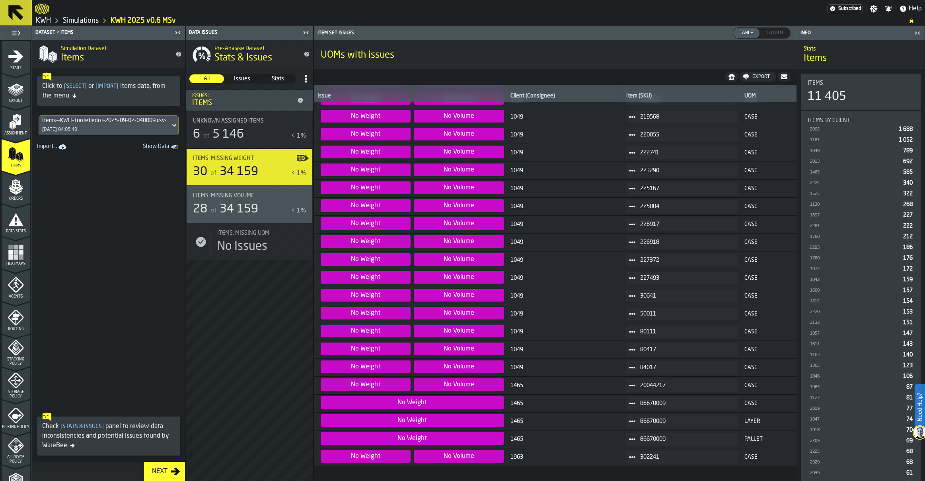
scroll to position [159, 0]
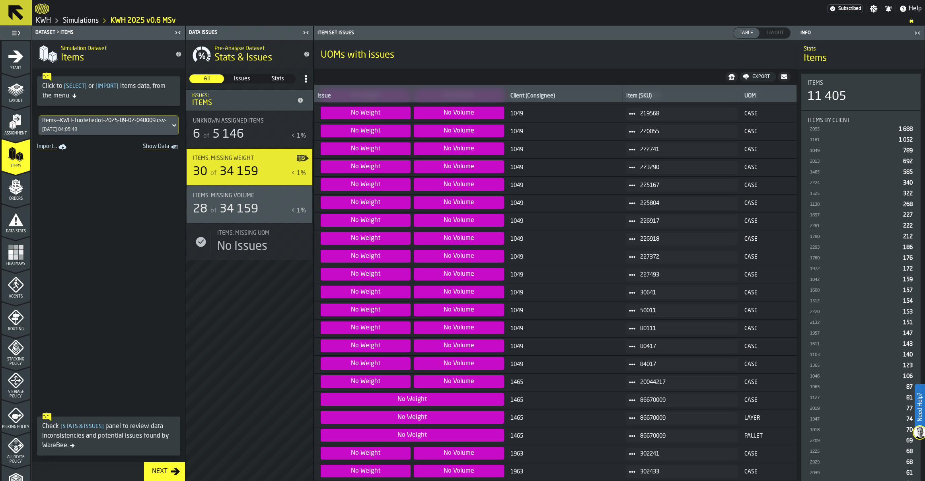
click at [629, 166] on icon at bounding box center [632, 167] width 6 height 6
click at [631, 208] on div "Show Items" at bounding box center [646, 210] width 41 height 5
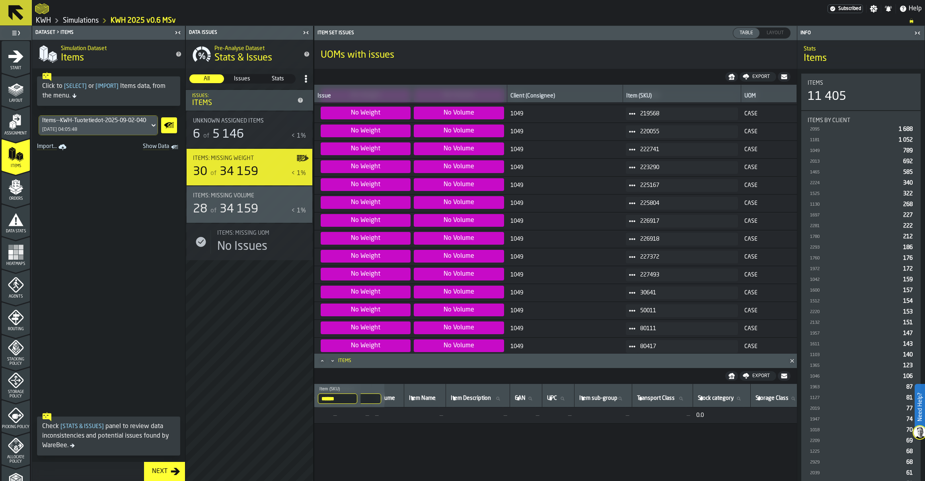
scroll to position [0, 0]
click at [641, 240] on span "226918" at bounding box center [685, 239] width 91 height 6
copy span "226918"
click at [0, 210] on html "Need Help? Subscribed Settings Notifications Help KWH Simulations KWH 2025 v0.6…" at bounding box center [462, 240] width 925 height 481
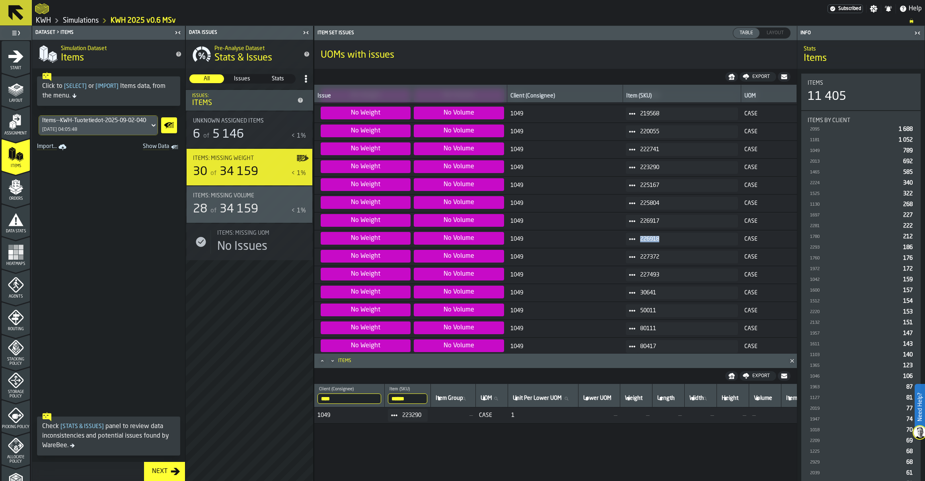
click at [10, 189] on polygon "menu Orders" at bounding box center [11, 189] width 7 height 5
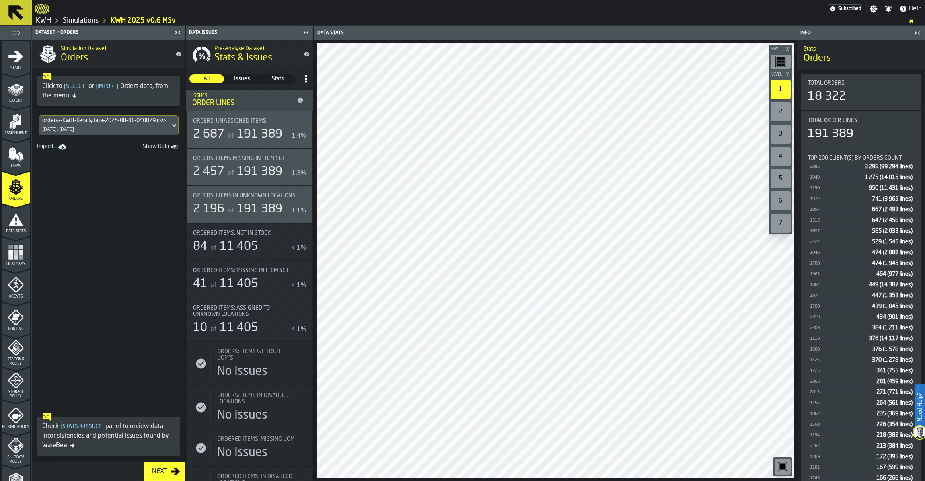
click at [9, 127] on polygon "menu Assignment" at bounding box center [10, 125] width 3 height 6
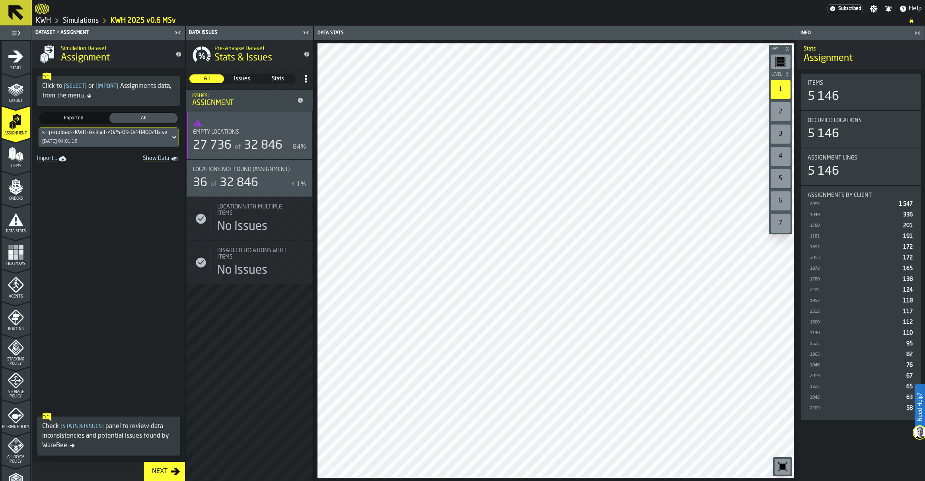
click at [9, 155] on polygon "menu Items" at bounding box center [10, 154] width 3 height 10
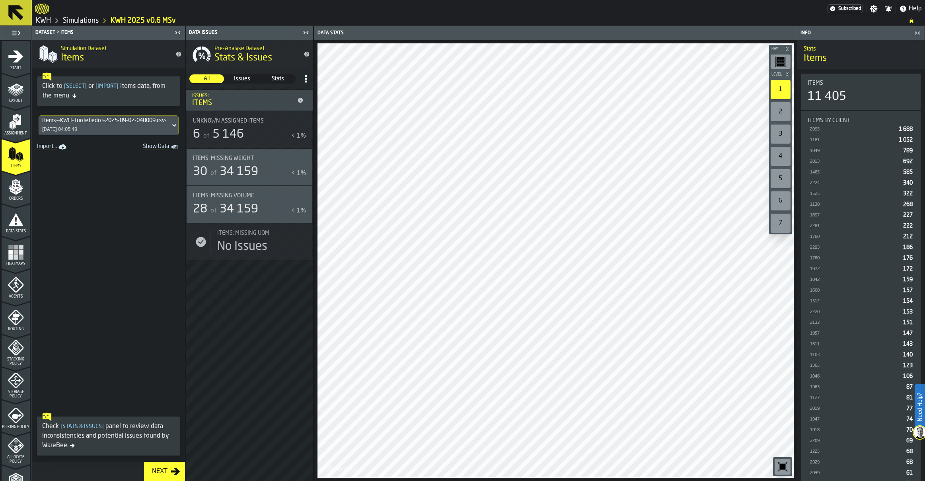
click at [258, 165] on div "Items: Missing Weight 30 of 34 159 < 1%" at bounding box center [249, 167] width 113 height 24
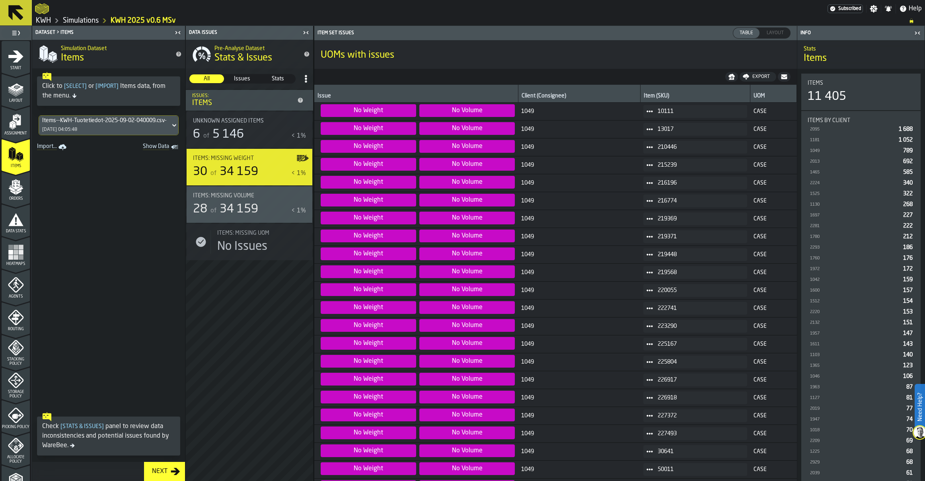
click at [16, 193] on polygon "menu Orders" at bounding box center [18, 192] width 5 height 5
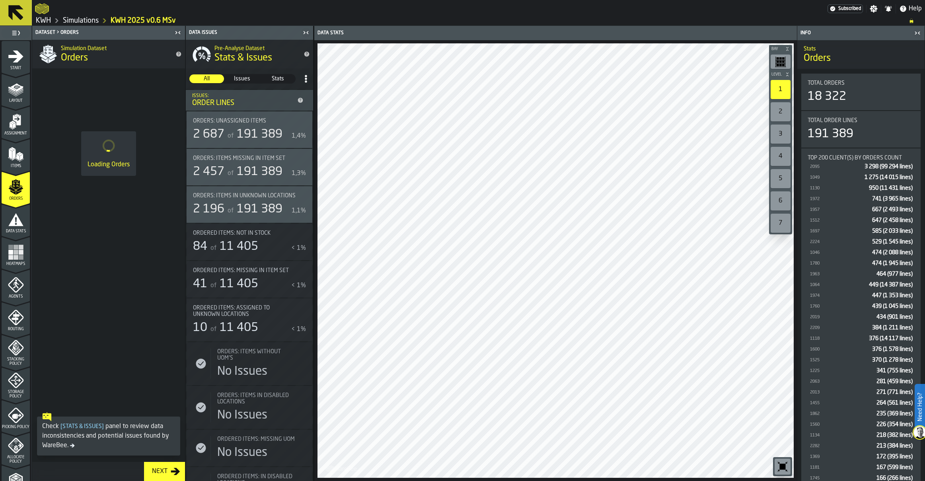
click at [13, 120] on icon "menu Assignment" at bounding box center [17, 120] width 8 height 10
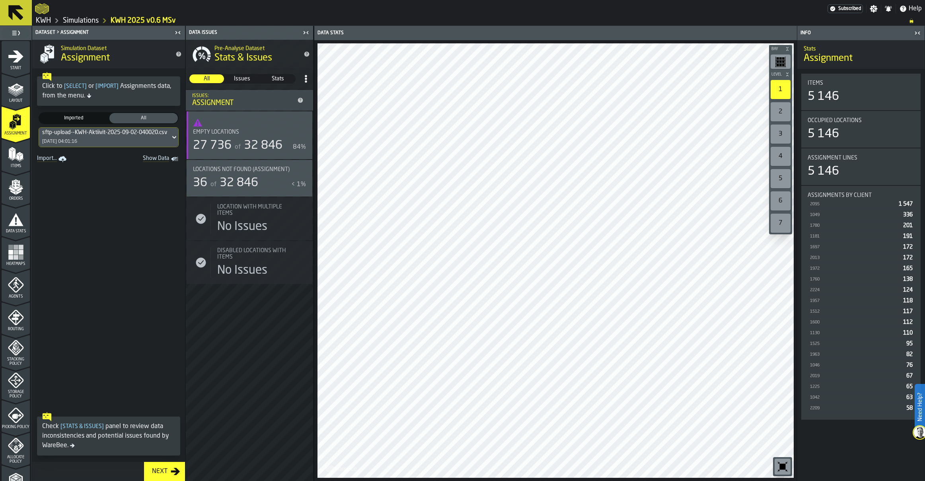
click at [258, 178] on span "32 846" at bounding box center [239, 183] width 39 height 12
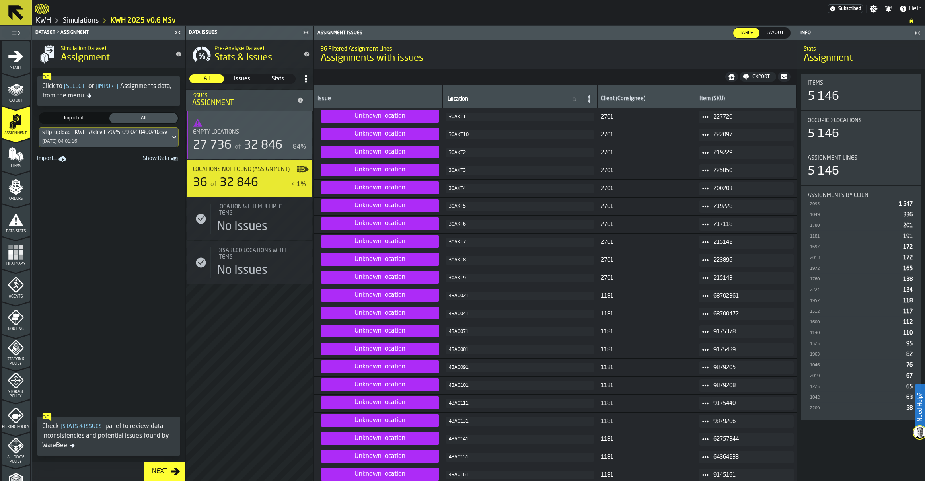
click at [14, 195] on div "Orders" at bounding box center [16, 190] width 28 height 22
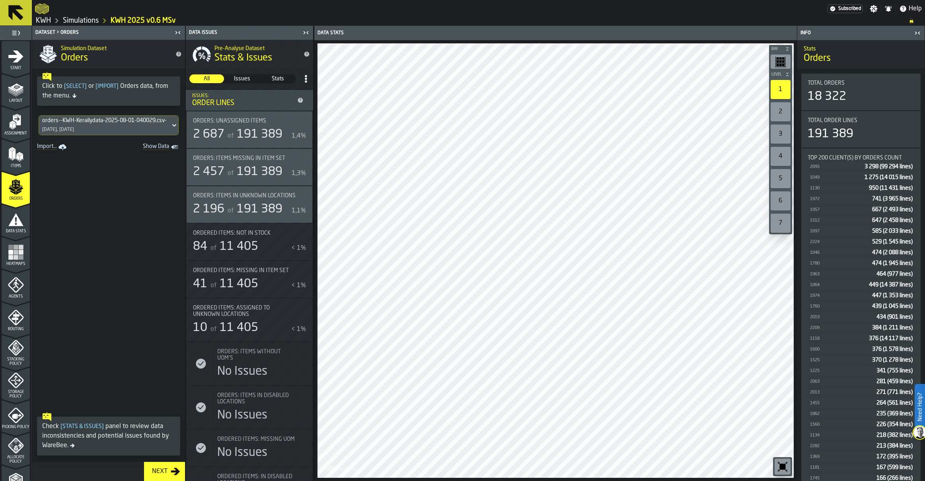
click at [299, 192] on icon "button-toggle-Show on Map" at bounding box center [302, 195] width 13 height 13
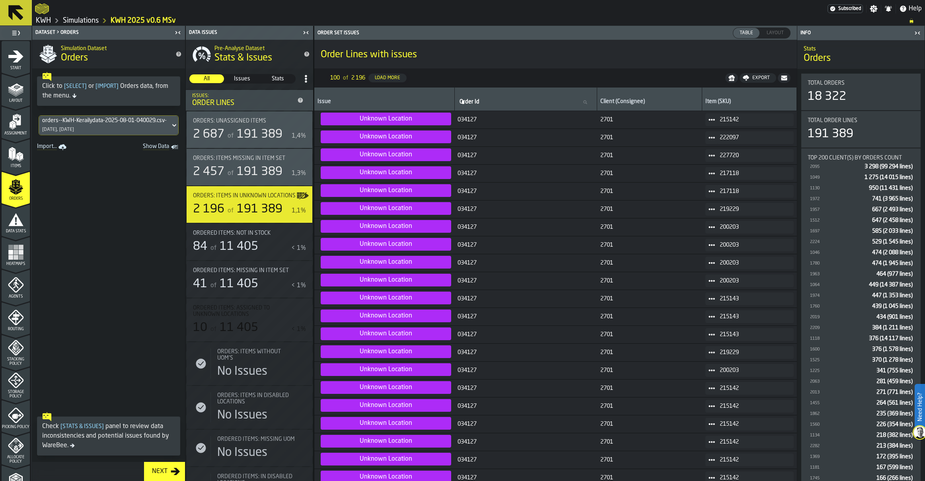
click at [724, 191] on span "217118" at bounding box center [753, 191] width 68 height 6
click at [732, 190] on span "217118" at bounding box center [753, 191] width 68 height 6
drag, startPoint x: 732, startPoint y: 190, endPoint x: 713, endPoint y: 191, distance: 19.1
click at [713, 191] on circle at bounding box center [711, 191] width 2 height 2
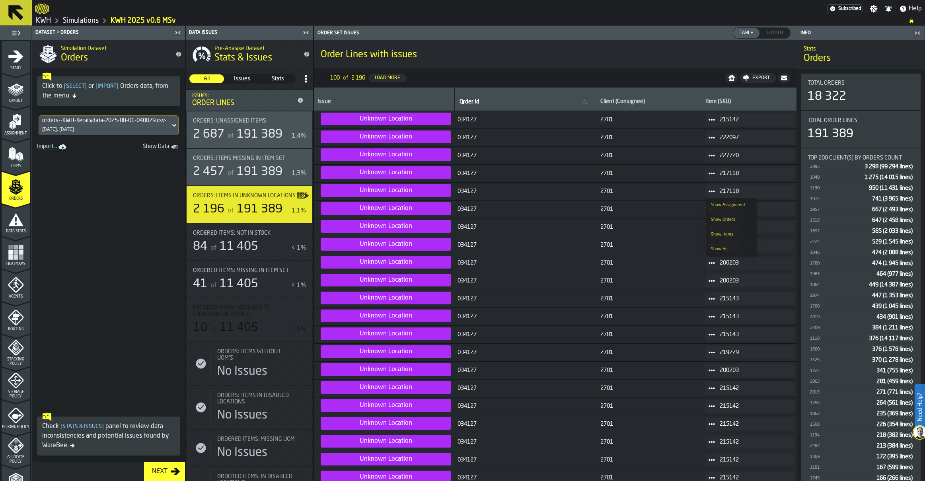
click at [717, 205] on div "Show Assignment" at bounding box center [731, 204] width 41 height 5
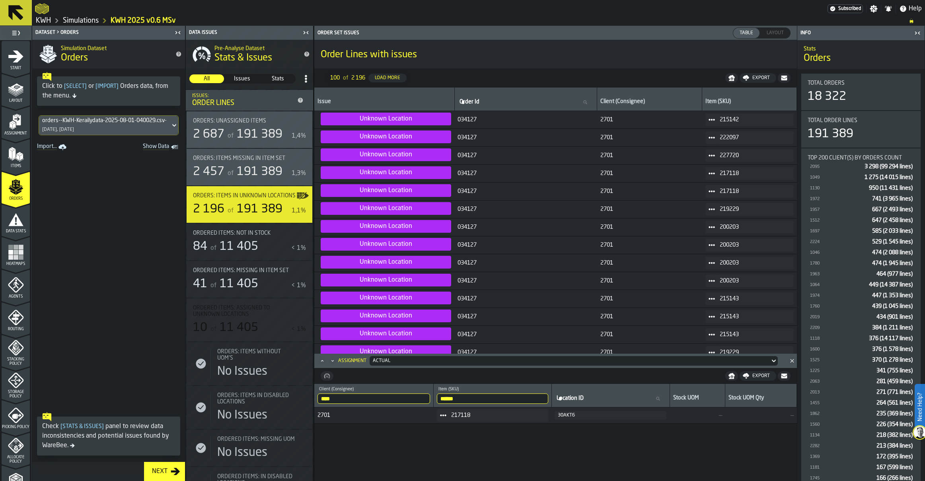
click at [712, 192] on icon at bounding box center [711, 191] width 6 height 6
click at [581, 416] on div "30AKT6" at bounding box center [610, 415] width 105 height 6
click at [580, 416] on div "30AKT6" at bounding box center [610, 415] width 105 height 6
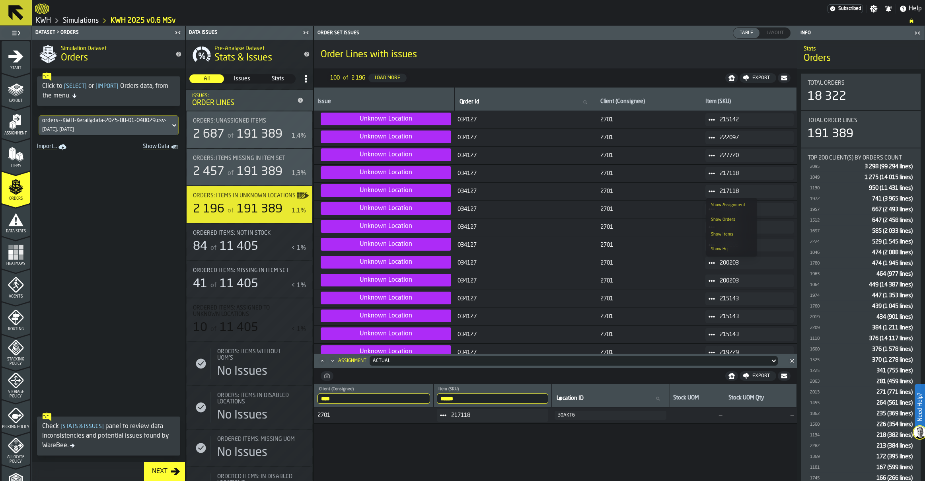
click at [574, 414] on div "30AKT6" at bounding box center [610, 415] width 105 height 6
click at [13, 123] on icon "menu Assignment" at bounding box center [16, 122] width 16 height 16
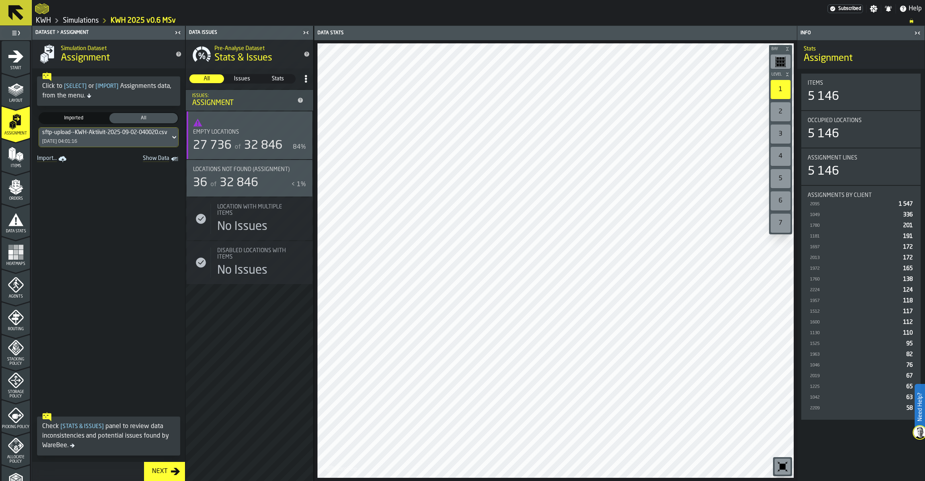
click at [301, 173] on polygon "button-toggle-Show on Map" at bounding box center [302, 172] width 2 height 1
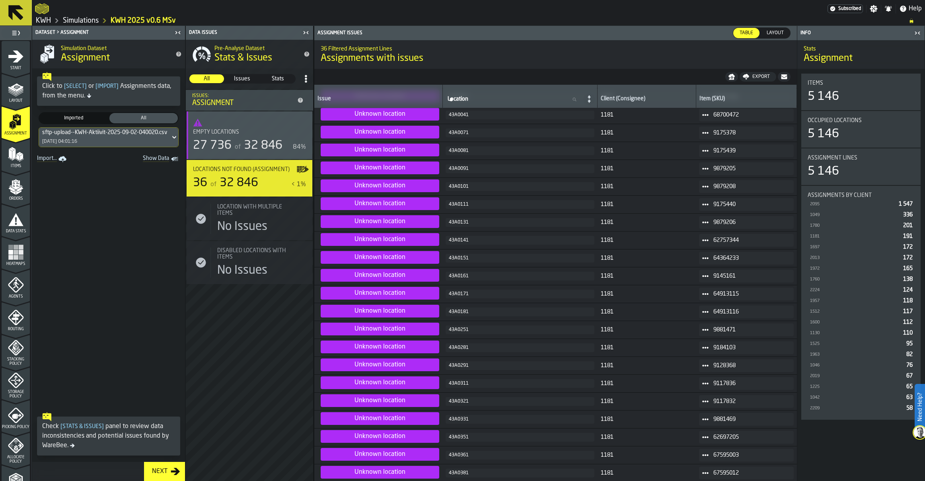
scroll to position [272, 0]
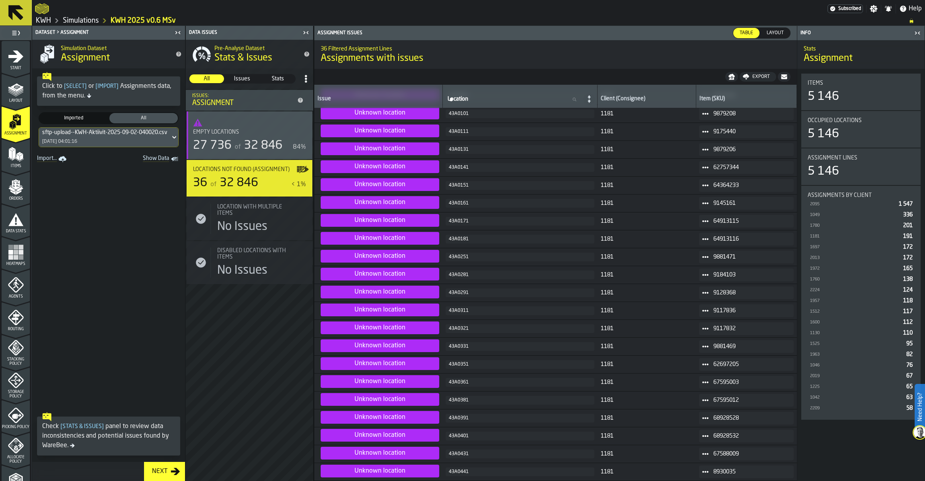
click at [90, 221] on span at bounding box center [108, 287] width 153 height 244
click at [22, 158] on icon "menu Items" at bounding box center [21, 159] width 4 height 3
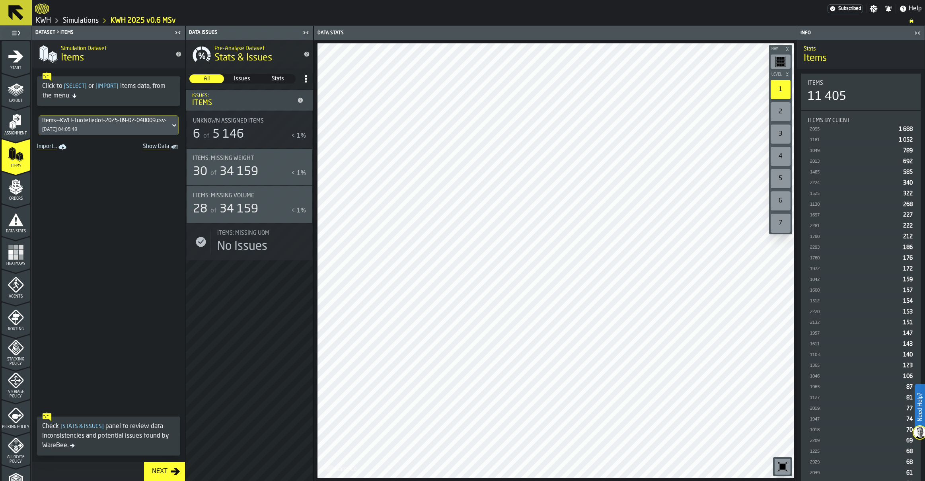
click at [12, 183] on icon "menu Orders" at bounding box center [16, 187] width 16 height 16
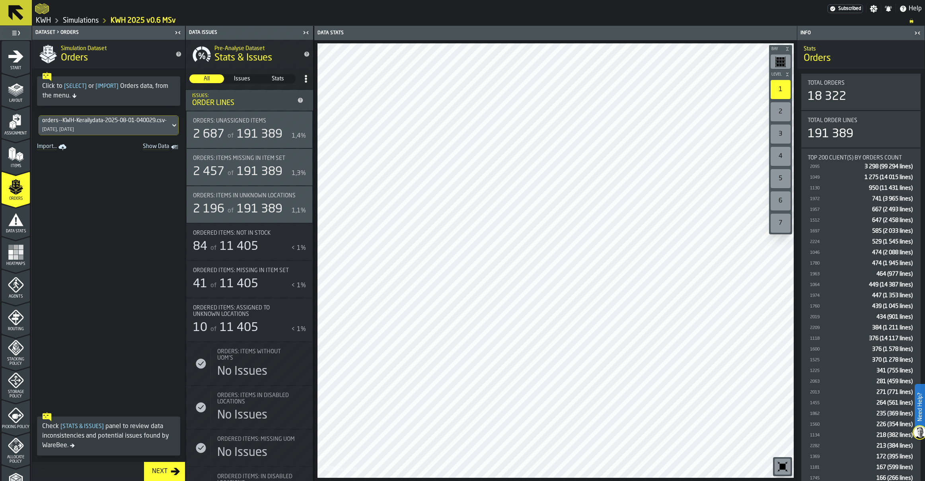
click at [105, 124] on div "orders--KWH-Kerailydata-2025-08-01-040029.csv-2025-08-01 [DATE], [DATE]" at bounding box center [104, 125] width 131 height 19
click at [178, 193] on span at bounding box center [108, 281] width 153 height 256
click at [252, 317] on span "Ordered items: Assigned to unknown locations" at bounding box center [244, 311] width 103 height 13
click at [235, 315] on span "Ordered items: Assigned to unknown locations" at bounding box center [244, 311] width 103 height 13
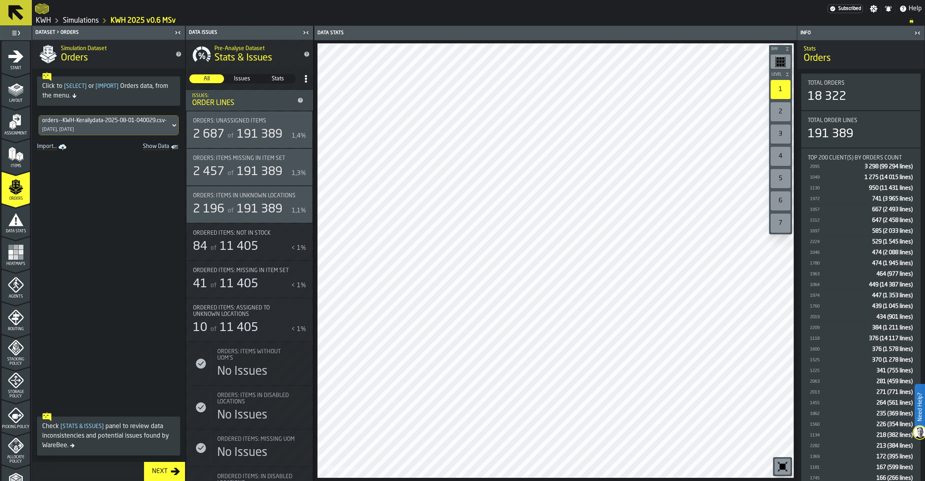
click at [18, 223] on icon "menu Data Stats" at bounding box center [15, 219] width 15 height 13
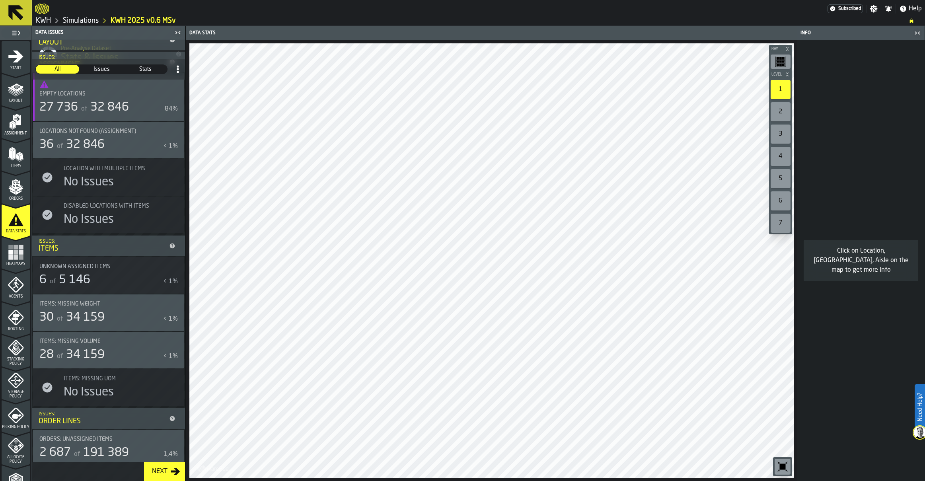
scroll to position [239, 0]
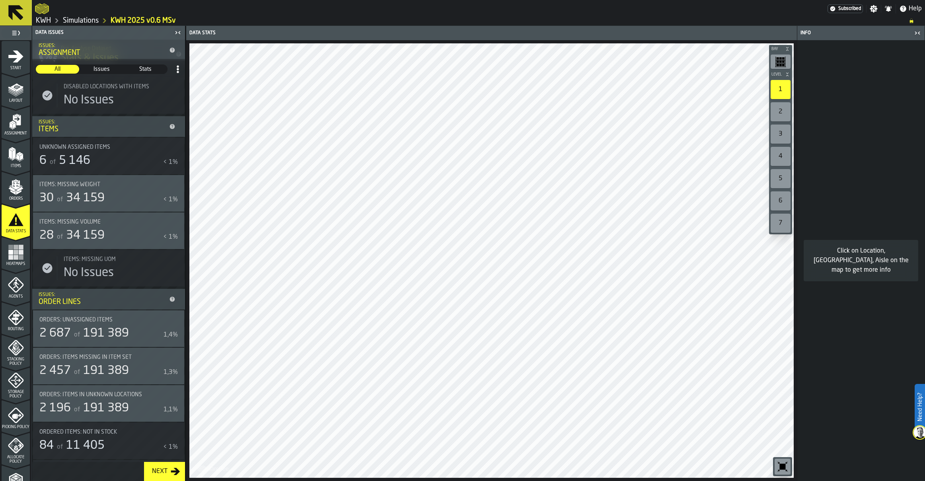
click at [10, 254] on rect "menu Heatmaps" at bounding box center [10, 252] width 5 height 5
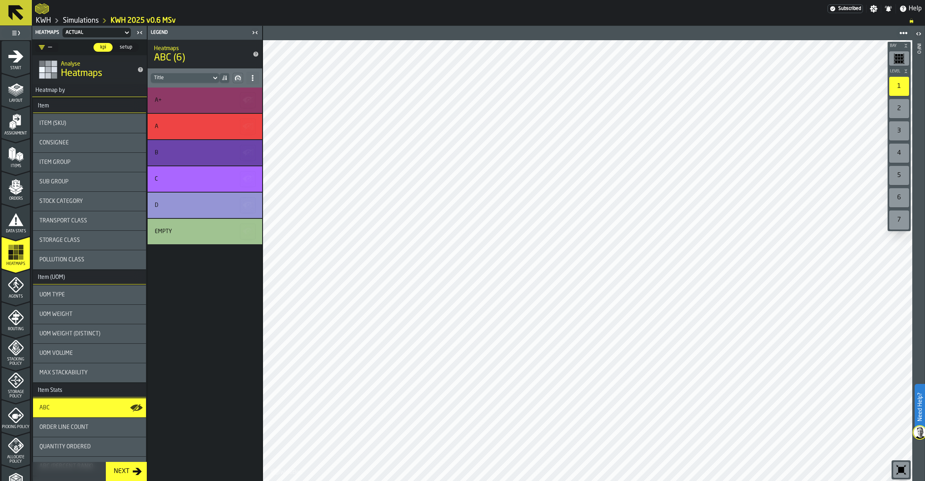
click at [13, 160] on icon "menu Items" at bounding box center [16, 154] width 16 height 16
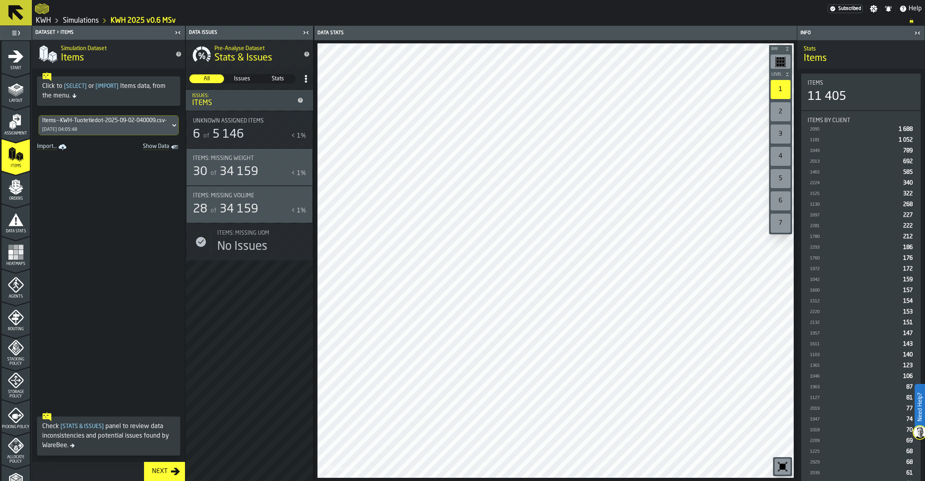
click at [282, 163] on div "Items: Missing Weight 30 of 34 159 < 1%" at bounding box center [249, 167] width 113 height 24
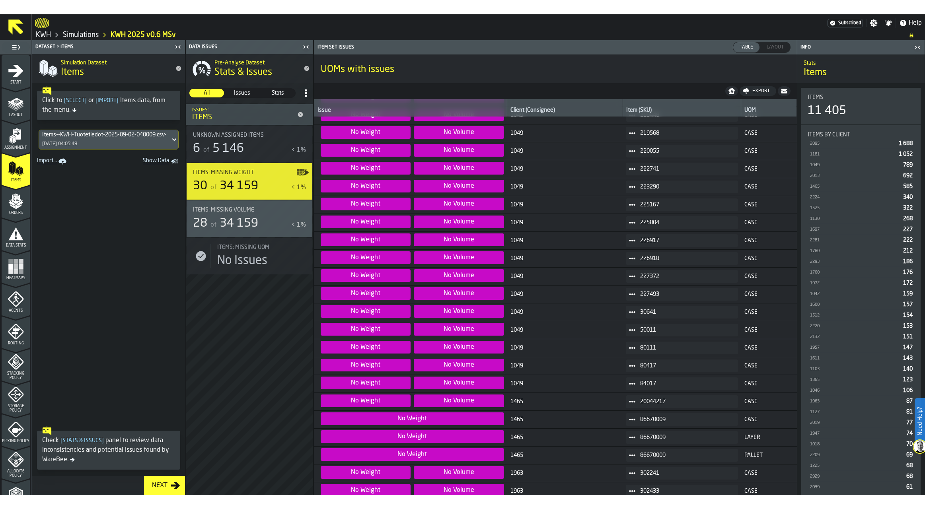
scroll to position [159, 0]
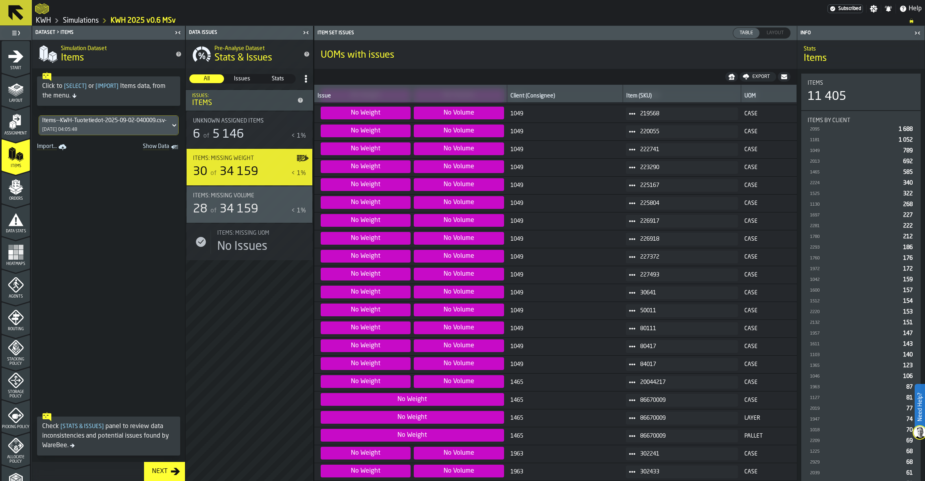
click at [631, 454] on circle at bounding box center [632, 453] width 2 height 2
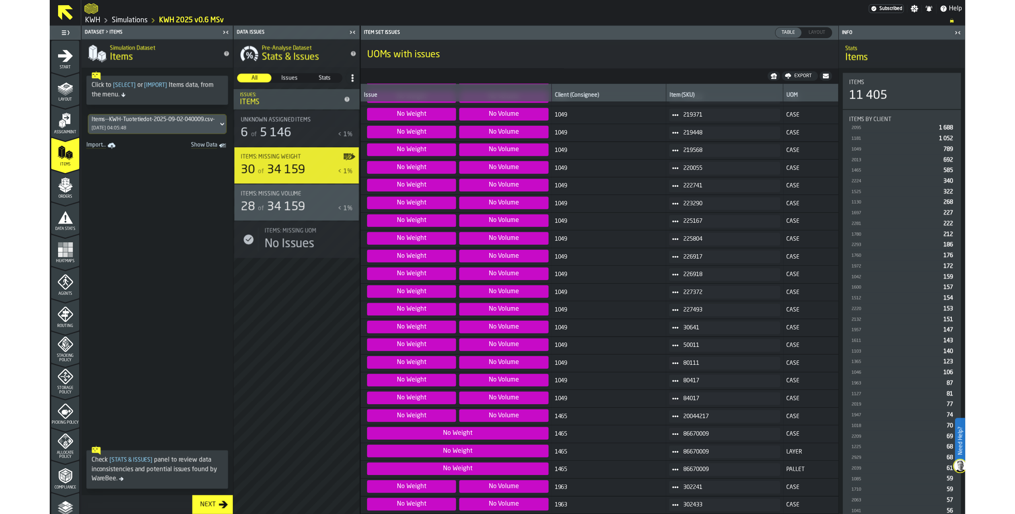
scroll to position [126, 0]
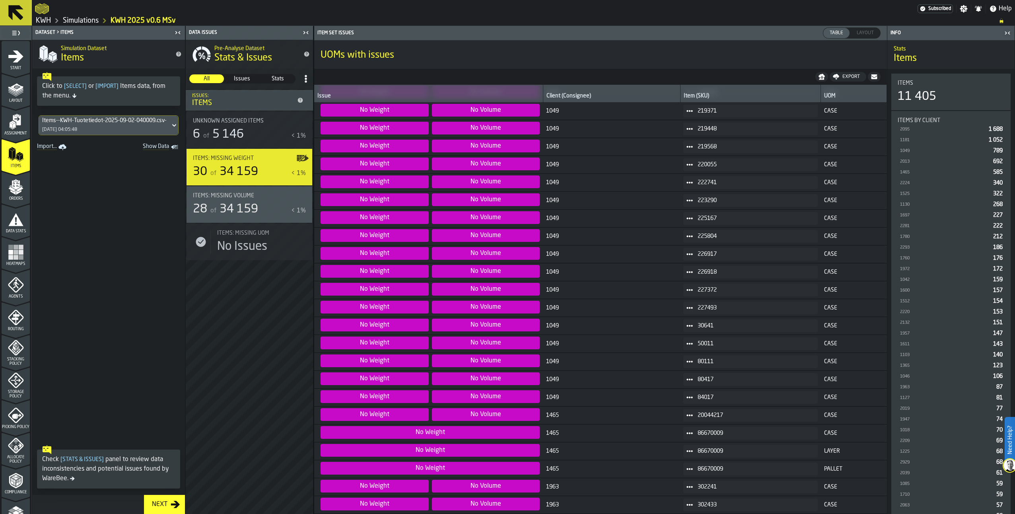
click at [686, 480] on circle at bounding box center [687, 486] width 2 height 2
click at [692, 480] on li "Show Orders" at bounding box center [703, 515] width 51 height 15
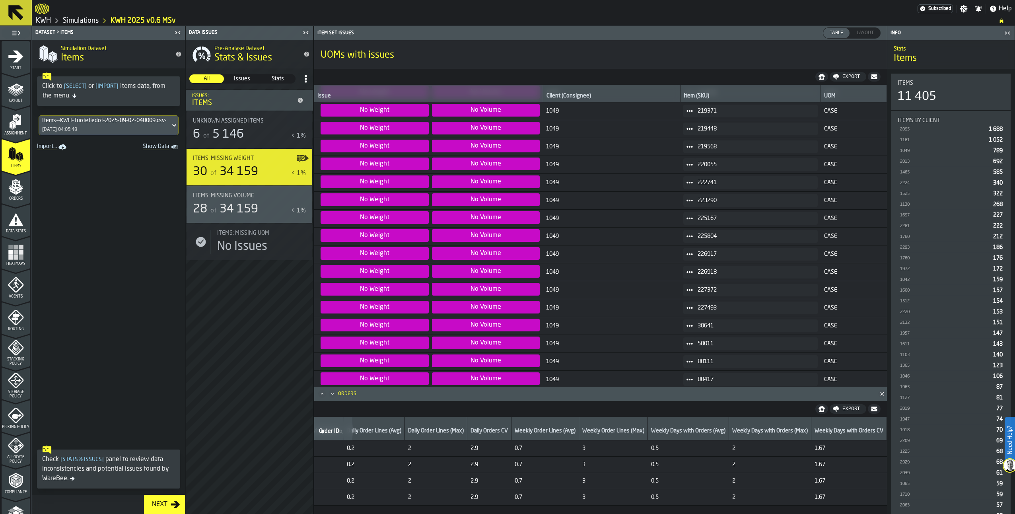
scroll to position [0, 0]
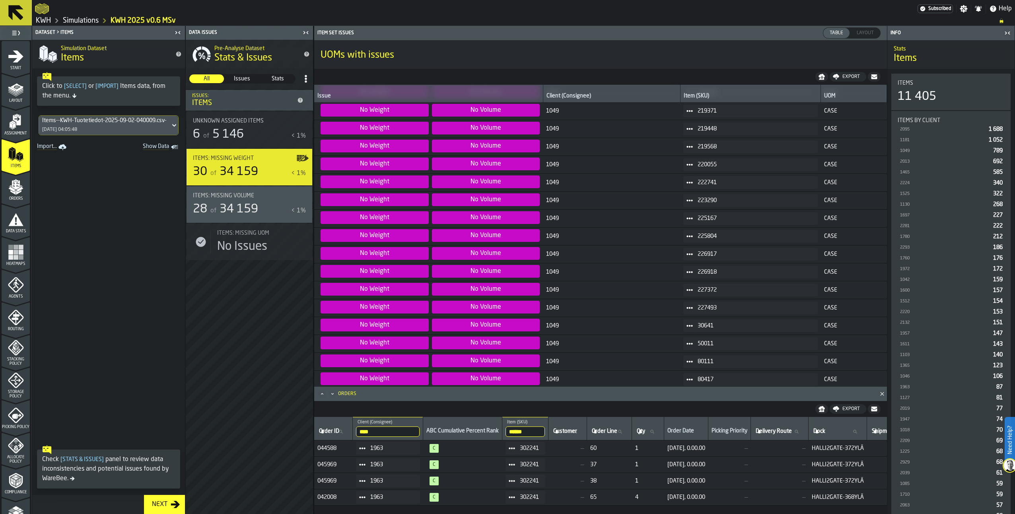
click at [363, 449] on circle at bounding box center [362, 448] width 2 height 2
click at [363, 480] on div "Show Items" at bounding box center [382, 491] width 41 height 5
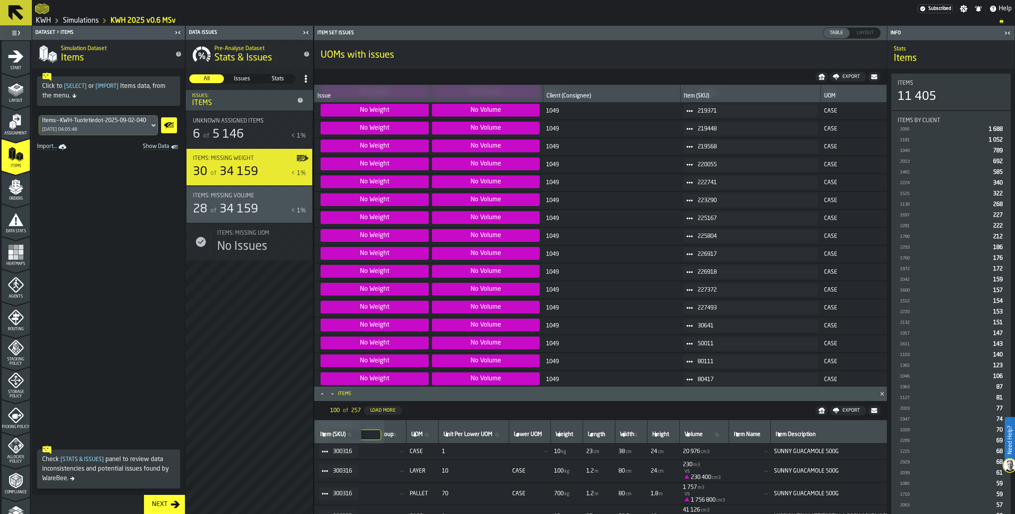
scroll to position [0, 70]
click at [883, 393] on polygon "Close" at bounding box center [882, 394] width 4 height 4
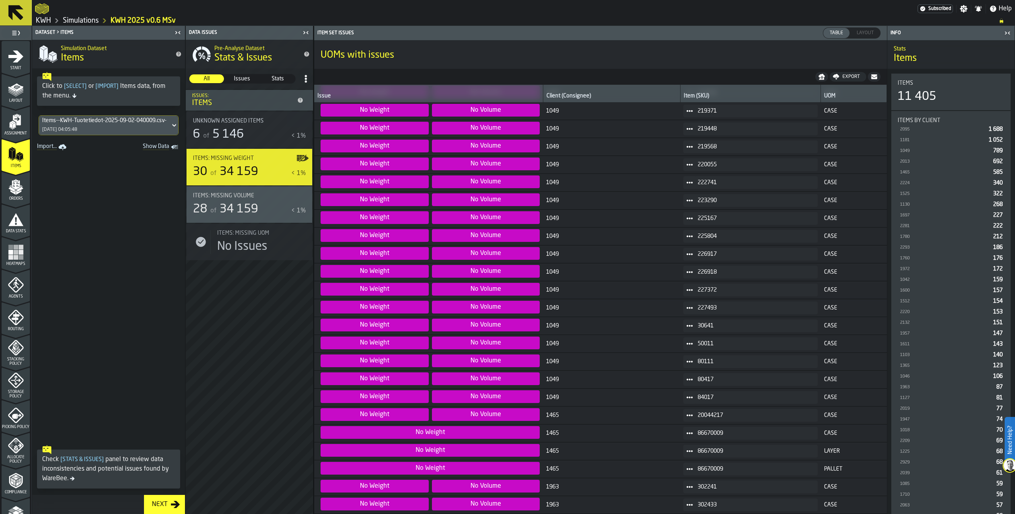
click at [688, 480] on span at bounding box center [689, 486] width 13 height 13
click at [682, 480] on li "Show Orders" at bounding box center [703, 515] width 51 height 15
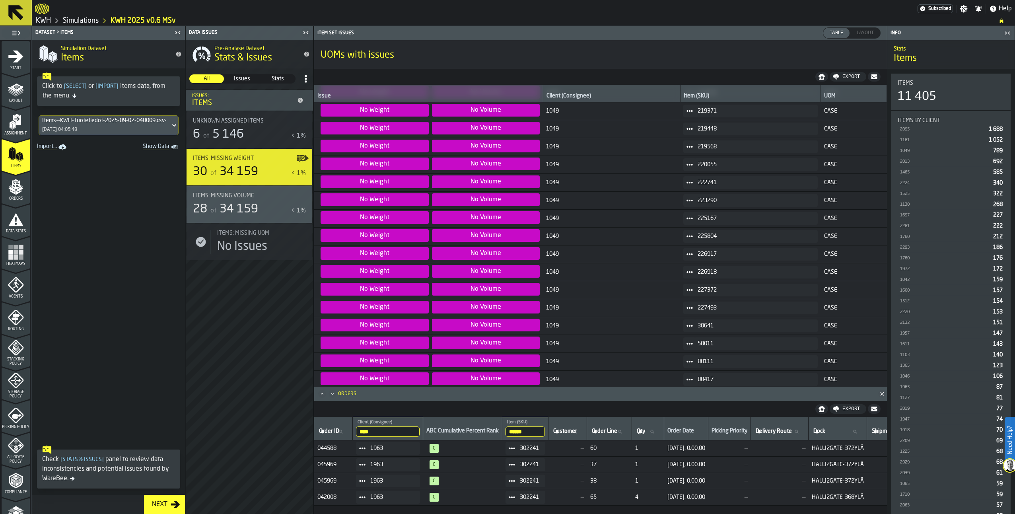
click at [515, 446] on icon at bounding box center [512, 448] width 6 height 6
click at [526, 480] on div "Show Items" at bounding box center [535, 491] width 41 height 5
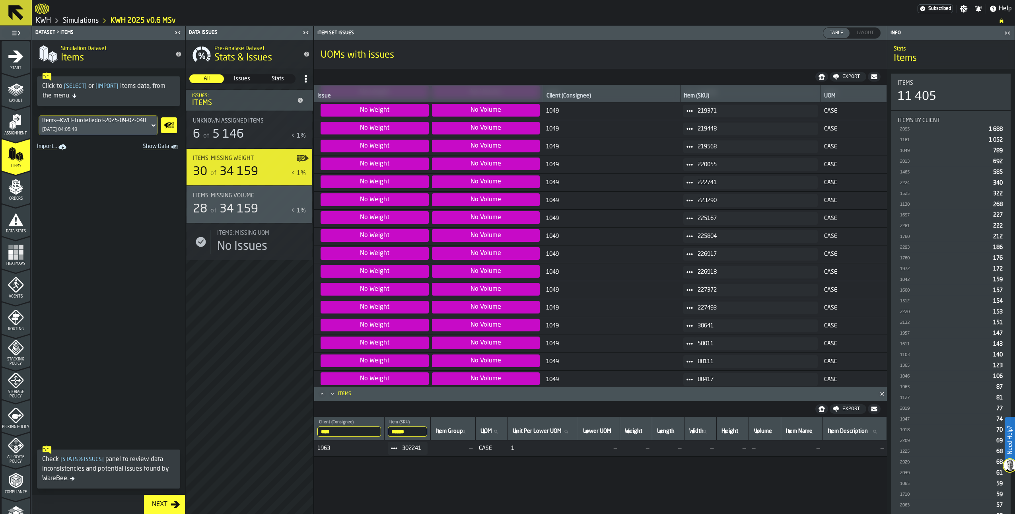
click at [402, 432] on input "******" at bounding box center [407, 431] width 39 height 10
drag, startPoint x: 418, startPoint y: 433, endPoint x: 372, endPoint y: 427, distance: 45.7
click at [348, 422] on tr "**** Client (Consignee) 1963 ****** Item (SKU) 302241 Item Group Item Group UOM…" at bounding box center [850, 428] width 1073 height 23
drag, startPoint x: 231, startPoint y: 366, endPoint x: 328, endPoint y: 389, distance: 100.2
click at [233, 367] on div "Pre-Analyse Dataset Stats & Issues All All Issues Issues Stats Stats Issues: It…" at bounding box center [249, 277] width 127 height 474
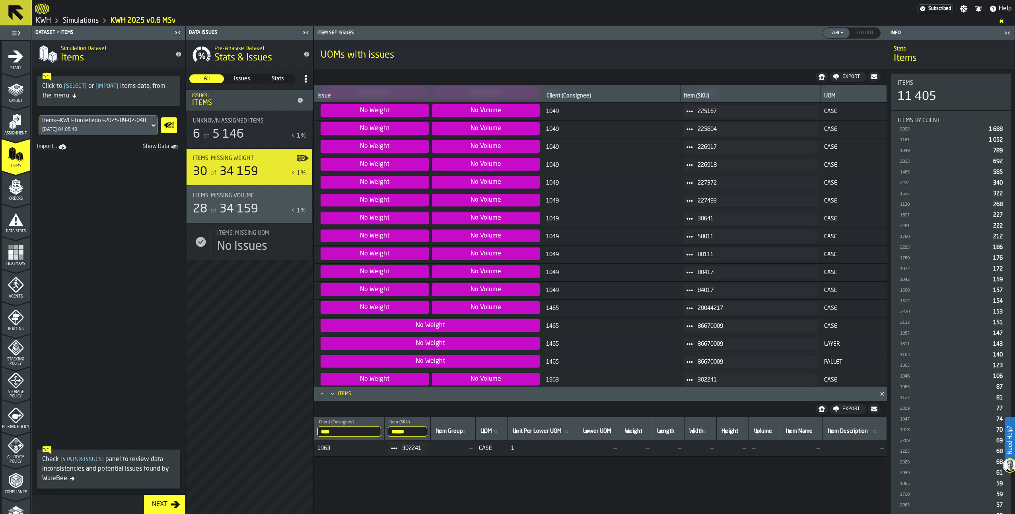
scroll to position [253, 0]
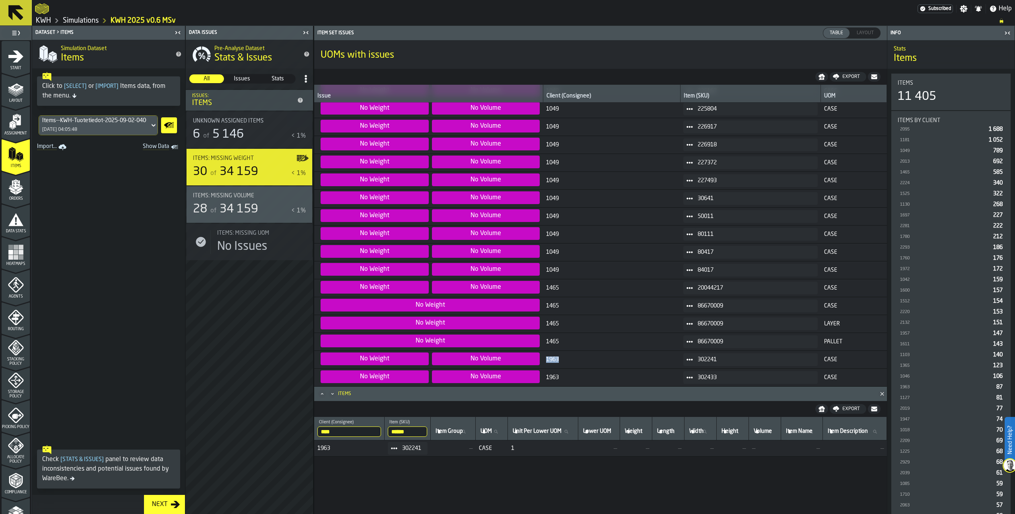
drag, startPoint x: 544, startPoint y: 359, endPoint x: 564, endPoint y: 358, distance: 20.7
click at [564, 358] on span "1963" at bounding box center [611, 359] width 131 height 6
copy span "1963"
click at [700, 360] on span "302241" at bounding box center [754, 359] width 113 height 6
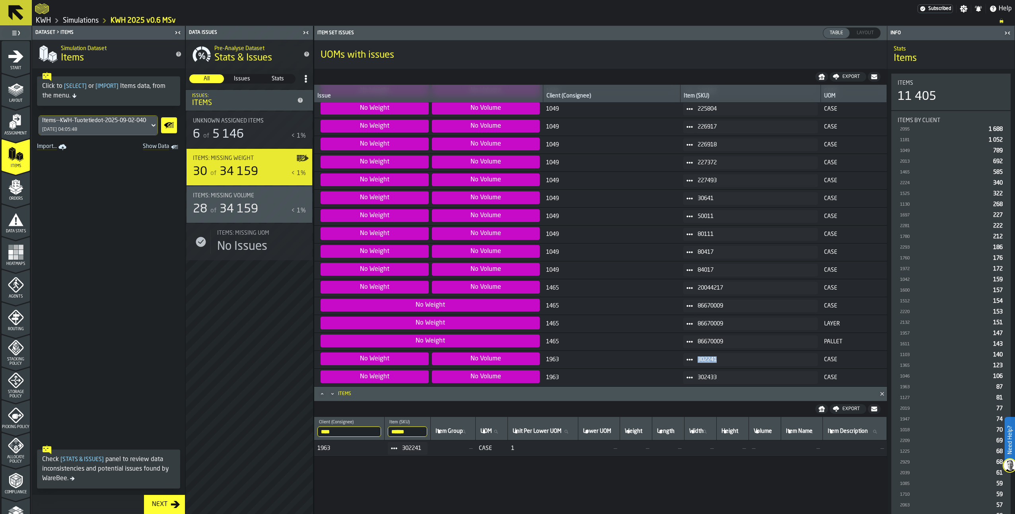
copy span "302241"
click at [698, 375] on span "302433" at bounding box center [754, 377] width 113 height 6
copy span "302433"
click at [14, 153] on polygon "menu Items" at bounding box center [13, 154] width 3 height 10
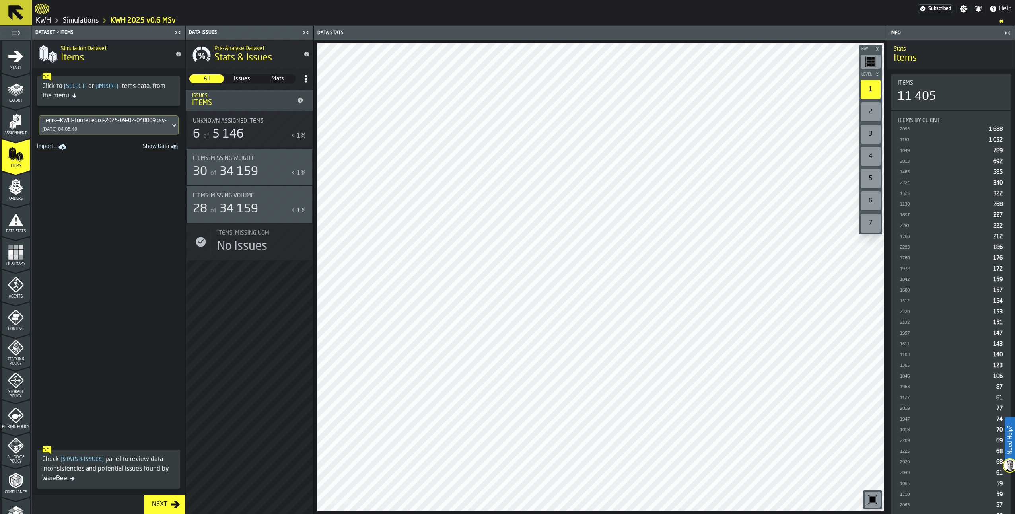
click at [17, 193] on icon "menu Orders" at bounding box center [16, 187] width 16 height 16
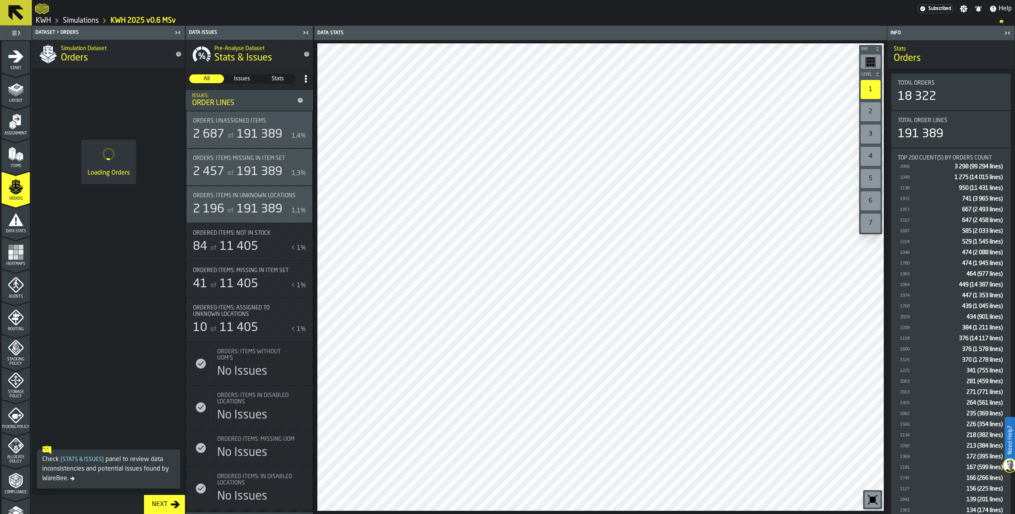
click at [12, 122] on polygon "menu Assignment" at bounding box center [13, 122] width 4 height 3
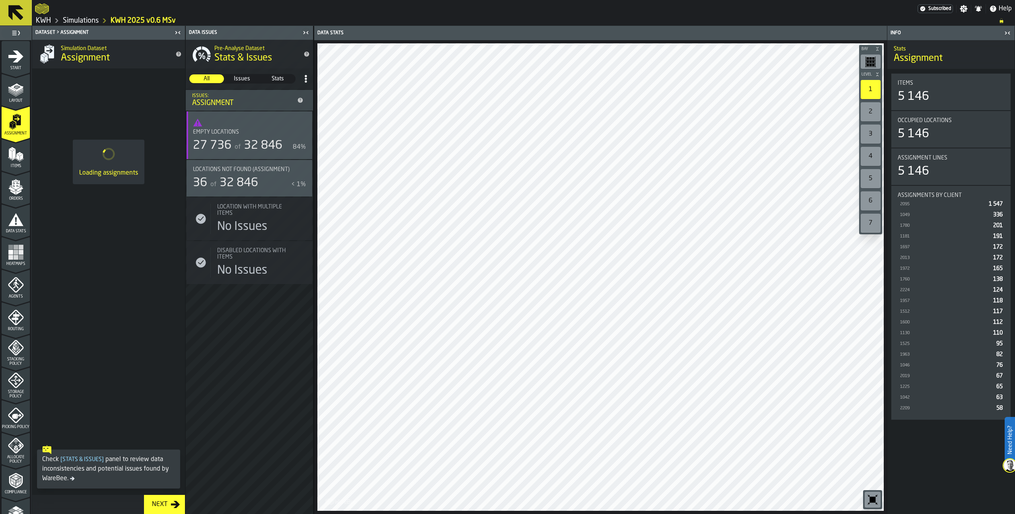
click at [11, 154] on icon "menu Items" at bounding box center [16, 154] width 16 height 16
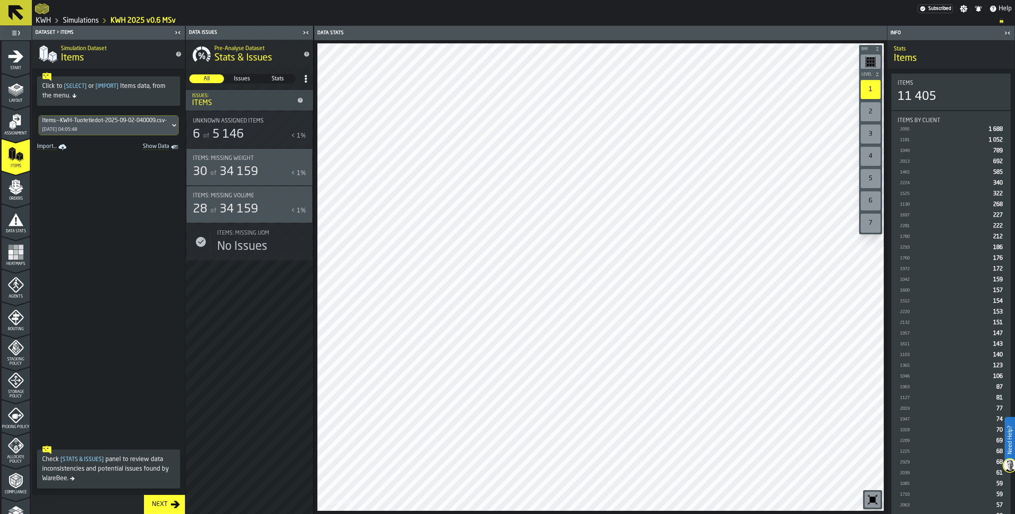
click at [206, 172] on div "30" at bounding box center [200, 172] width 14 height 14
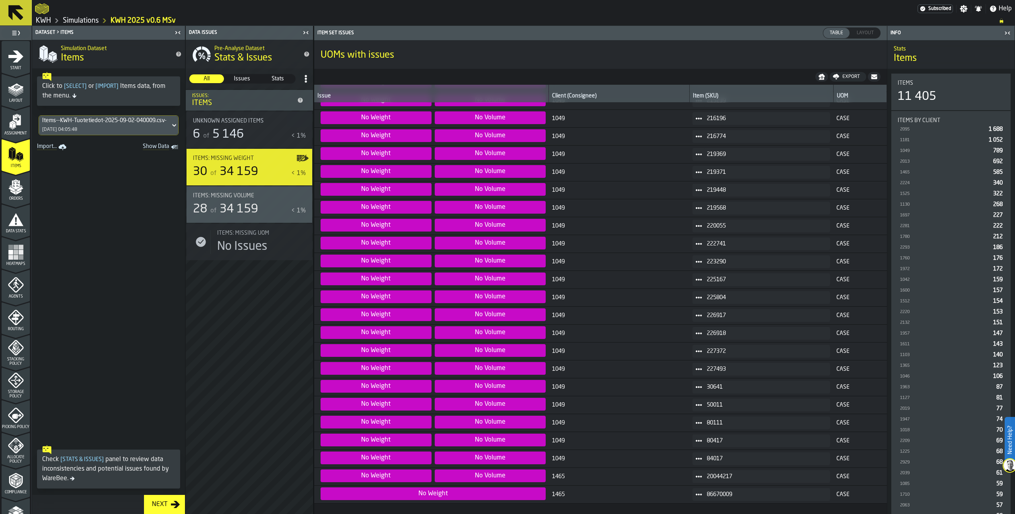
scroll to position [0, 0]
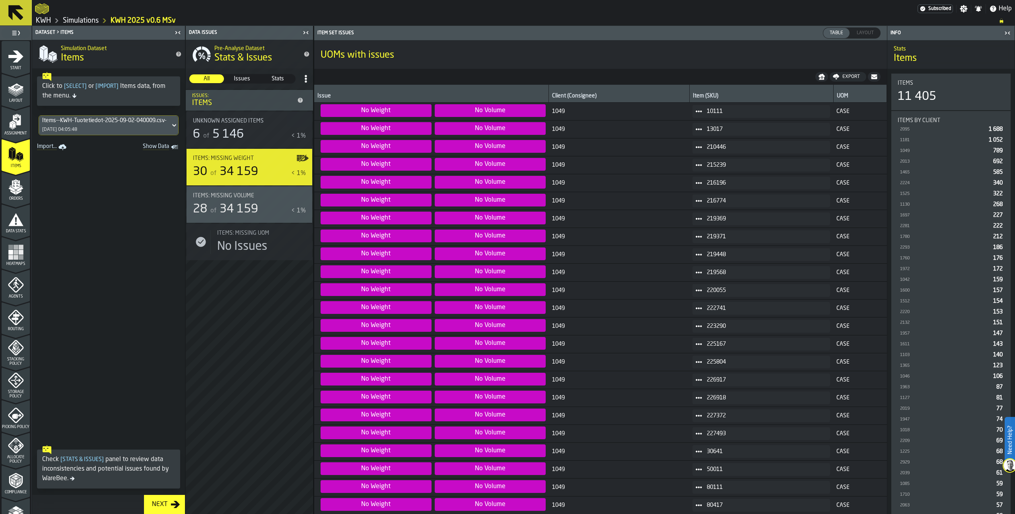
click at [13, 187] on icon "menu Orders" at bounding box center [16, 184] width 8 height 9
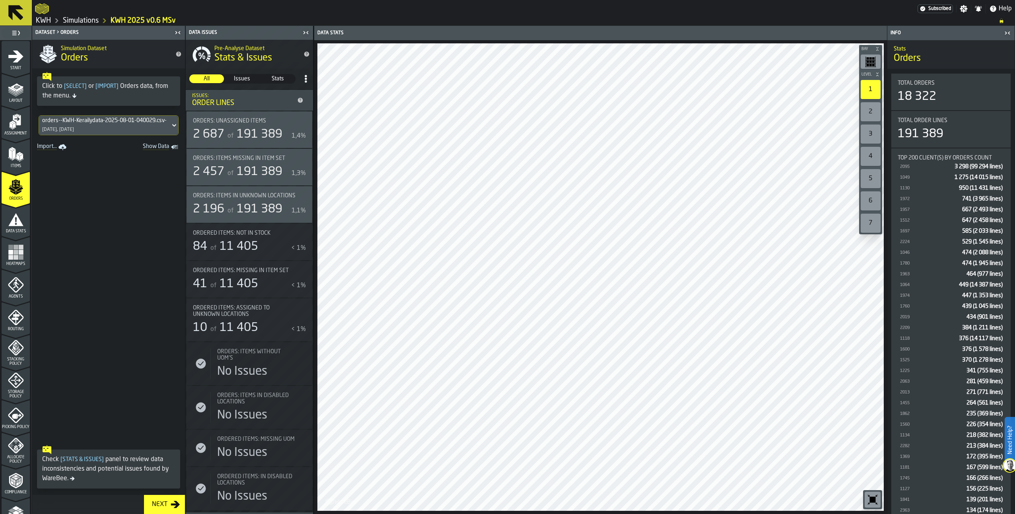
click at [19, 117] on icon "menu Assignment" at bounding box center [16, 122] width 16 height 16
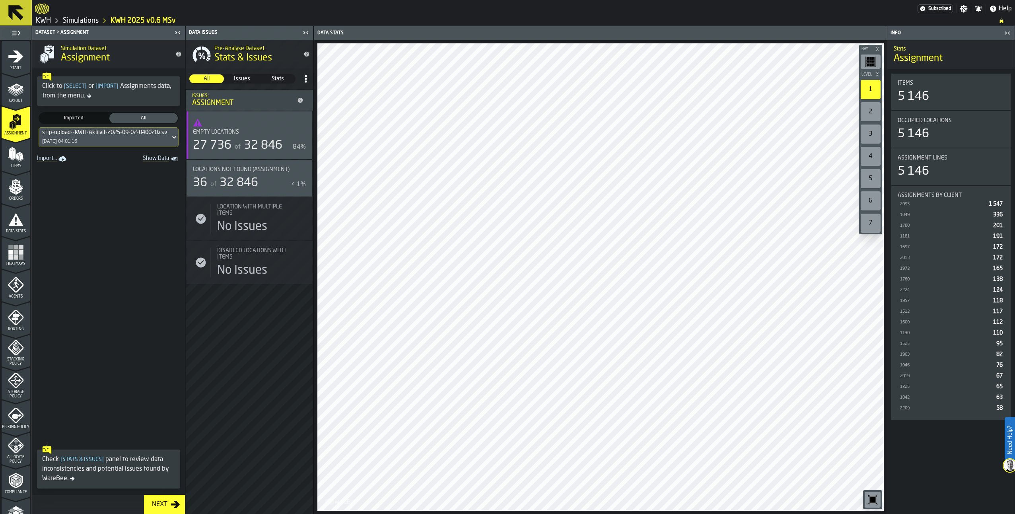
click at [301, 170] on icon "button-toggle-Show on Map" at bounding box center [302, 169] width 13 height 13
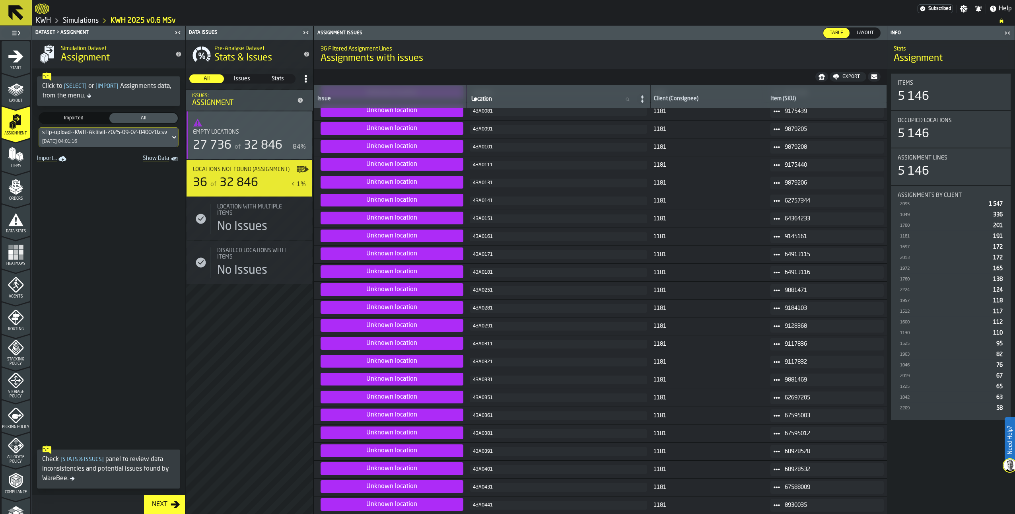
scroll to position [239, 0]
click at [9, 187] on icon "menu Orders" at bounding box center [16, 187] width 16 height 16
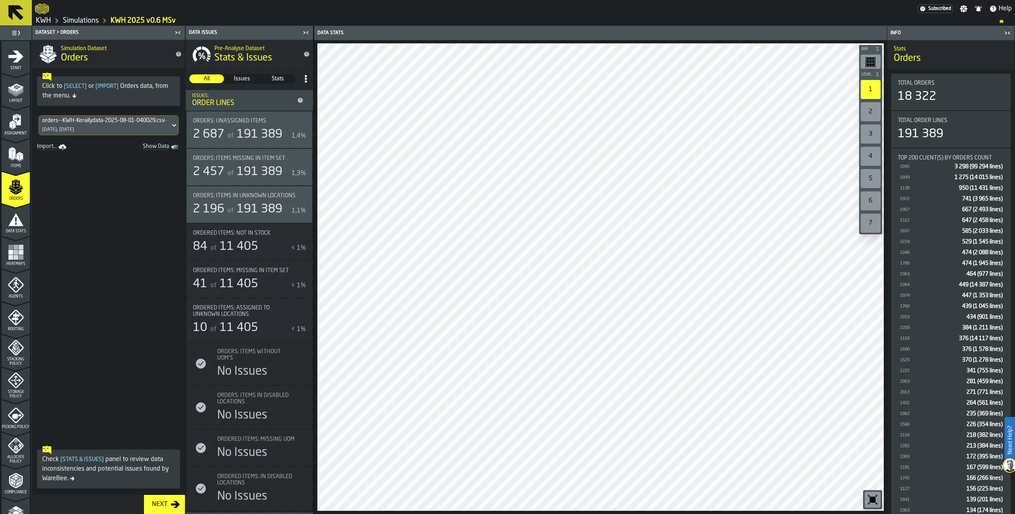
click at [266, 236] on span "Ordered Items: Not in Stock" at bounding box center [232, 233] width 78 height 6
click at [286, 171] on div "2 457 of 191 389 1,3%" at bounding box center [249, 172] width 113 height 14
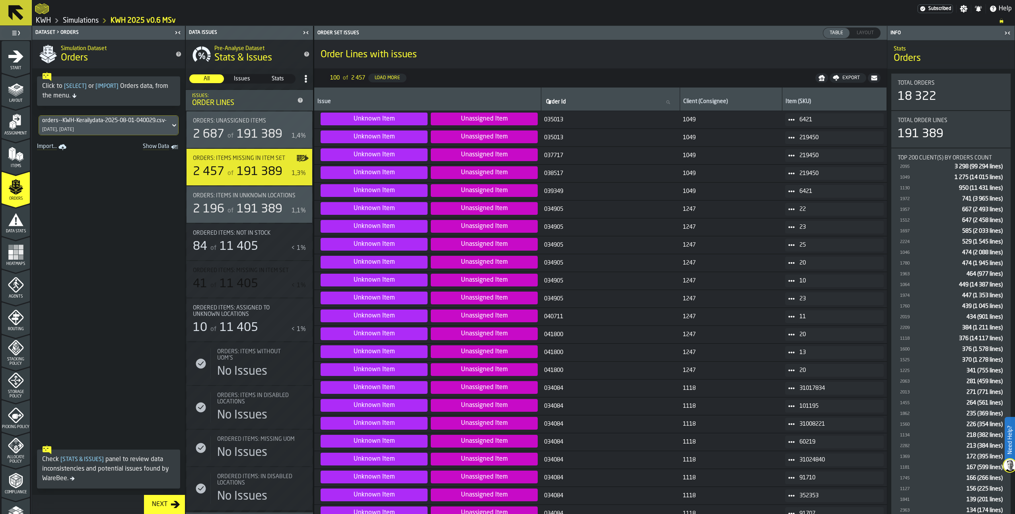
click at [792, 207] on icon at bounding box center [791, 209] width 6 height 6
click at [804, 252] on div "Show Items" at bounding box center [810, 252] width 41 height 5
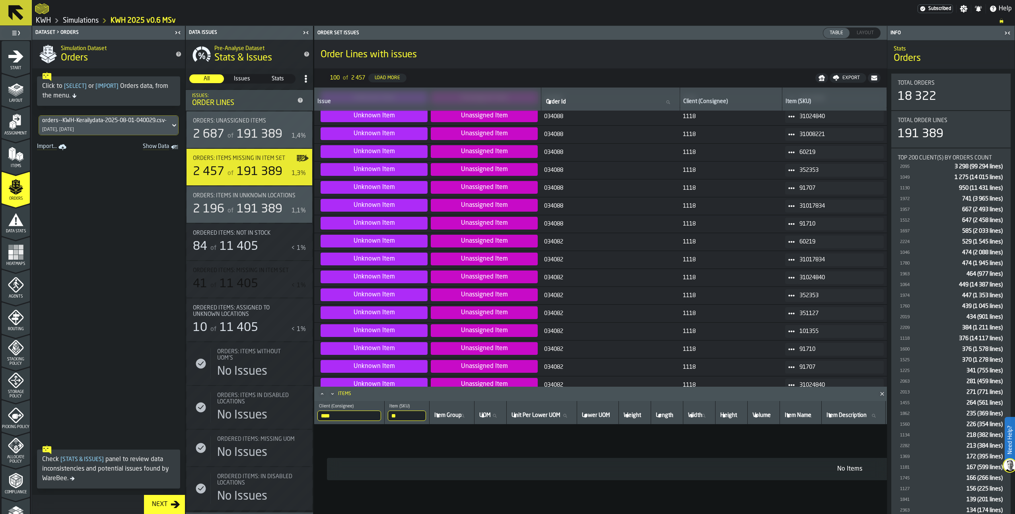
scroll to position [956, 0]
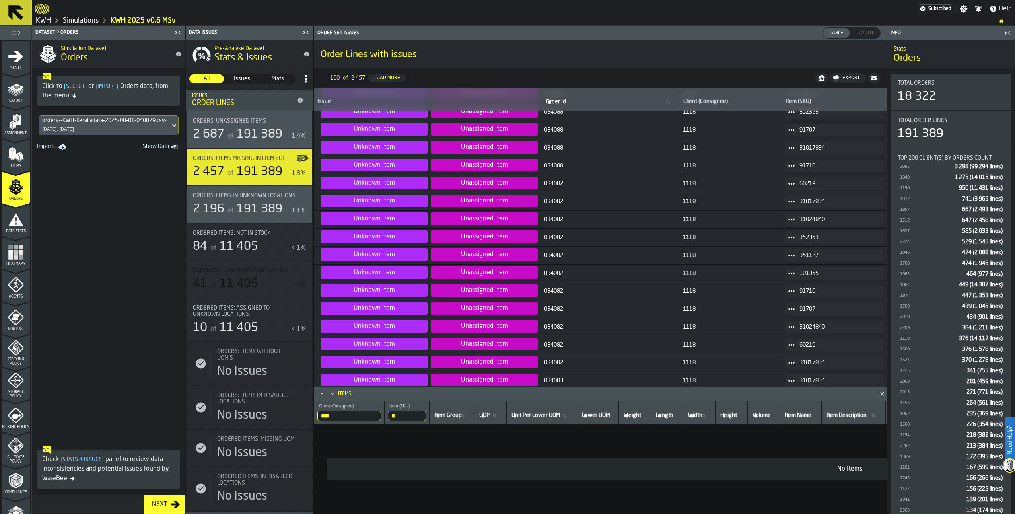
click at [792, 326] on icon at bounding box center [791, 327] width 6 height 6
click at [795, 371] on div "Show Items" at bounding box center [810, 369] width 41 height 5
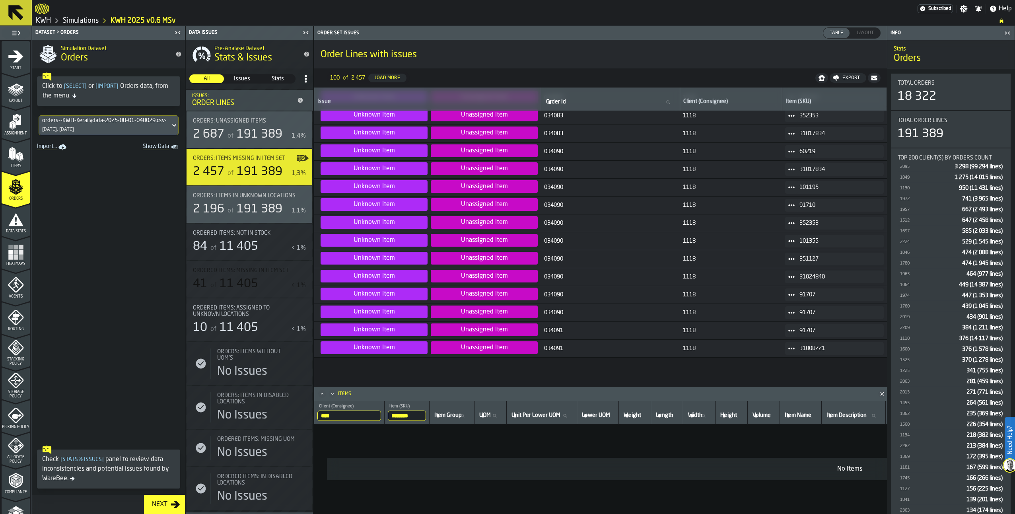
scroll to position [1393, 0]
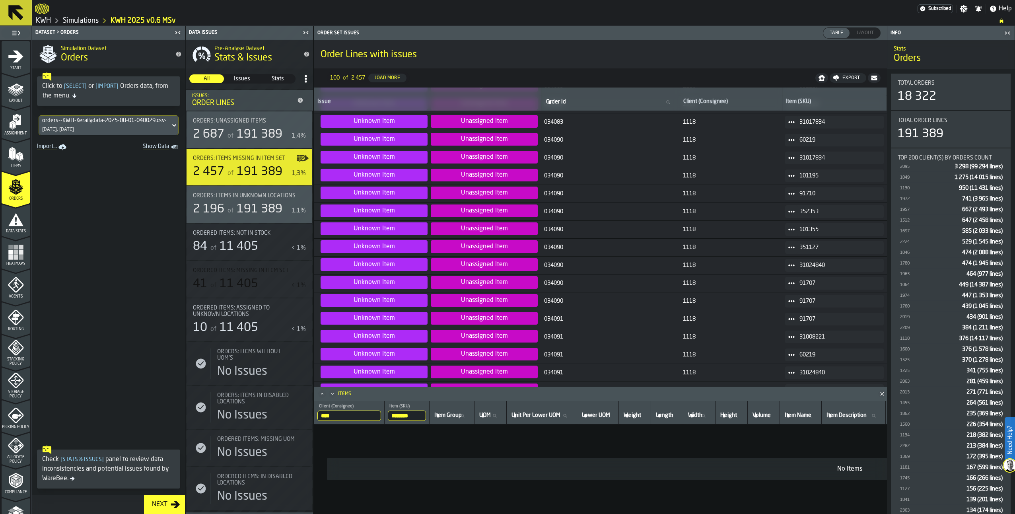
click at [785, 280] on span at bounding box center [791, 283] width 13 height 13
click at [792, 324] on div "Show Items" at bounding box center [810, 326] width 41 height 5
click at [808, 281] on span "91707" at bounding box center [838, 283] width 78 height 6
copy span "91707"
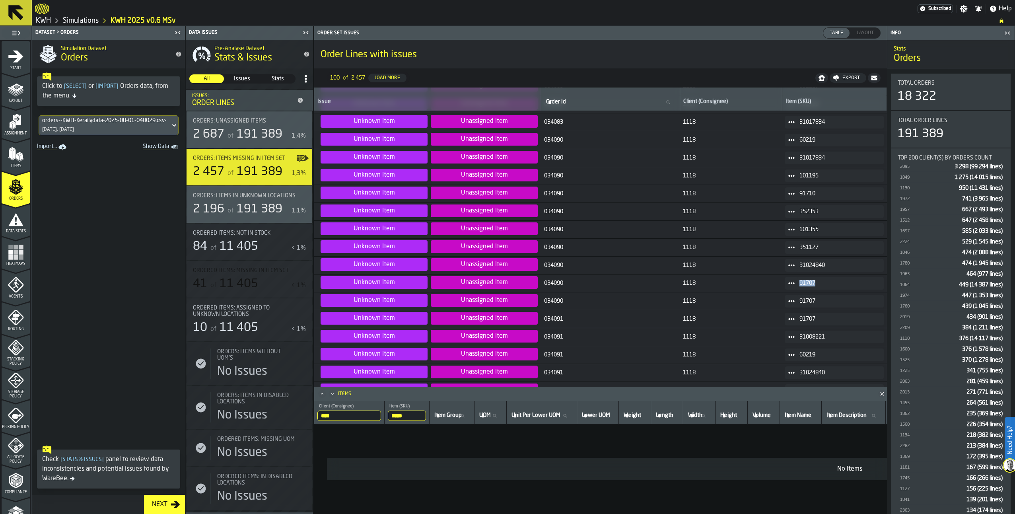
click at [18, 166] on span "Items" at bounding box center [16, 166] width 28 height 4
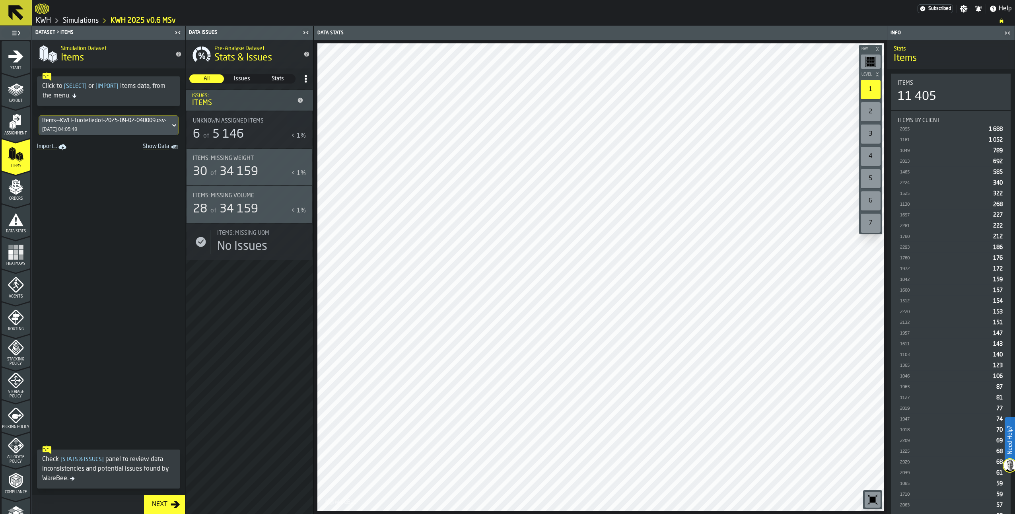
click at [16, 124] on icon "menu Assignment" at bounding box center [17, 120] width 8 height 10
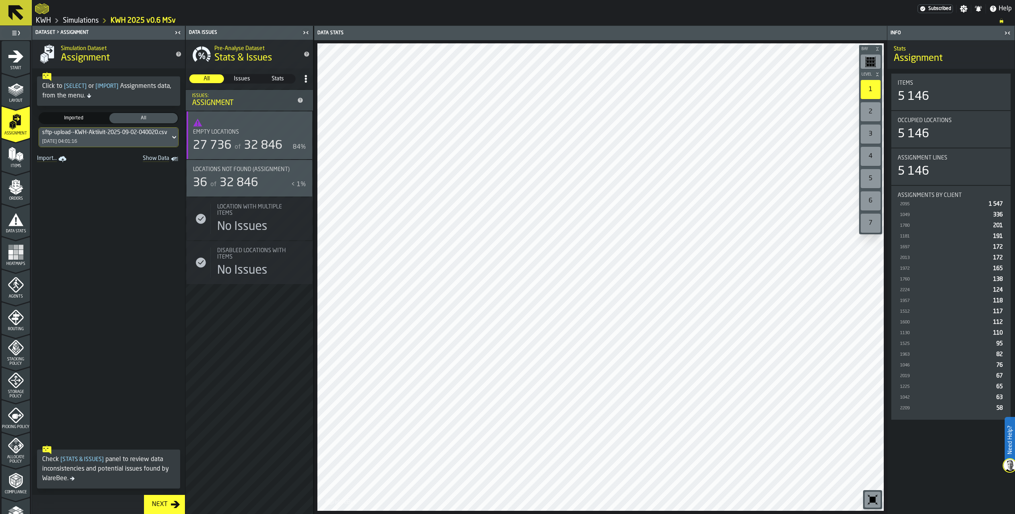
click at [287, 177] on div "36 of 32 846" at bounding box center [240, 183] width 95 height 14
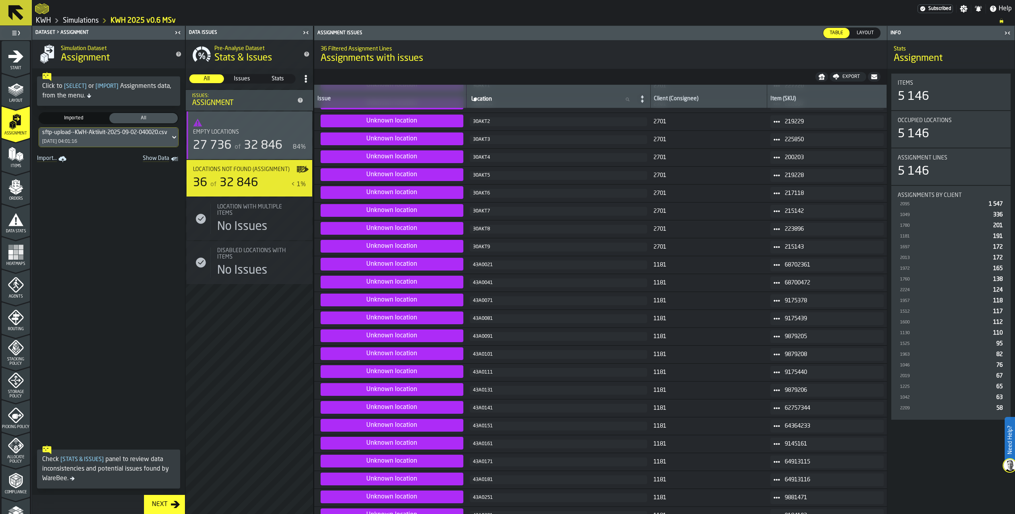
scroll to position [80, 0]
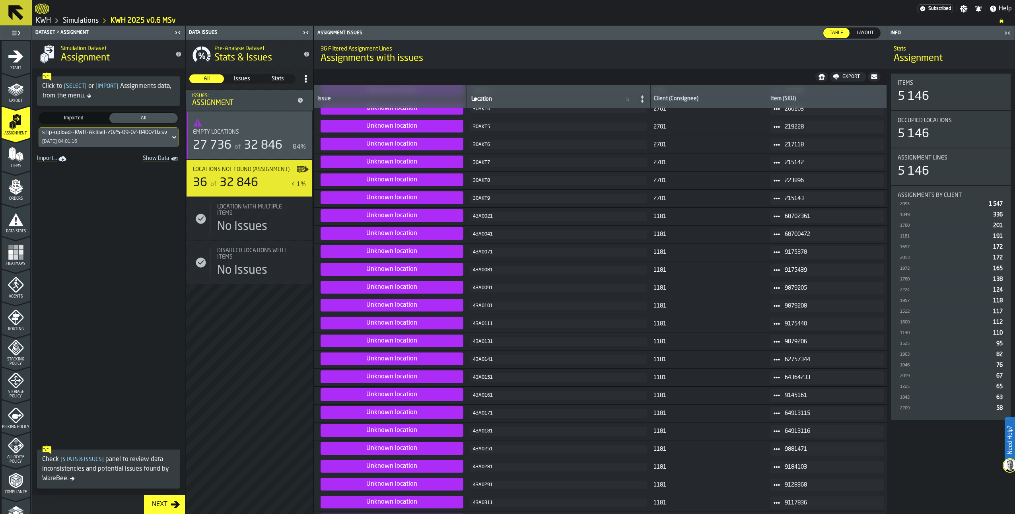
click at [791, 99] on div "Item (SKU)" at bounding box center [826, 99] width 113 height 8
click at [783, 99] on div "Item (SKU)" at bounding box center [826, 99] width 113 height 8
click at [810, 103] on div "Item (SKU)" at bounding box center [826, 99] width 113 height 8
click at [808, 102] on div "Item (SKU)" at bounding box center [826, 99] width 113 height 8
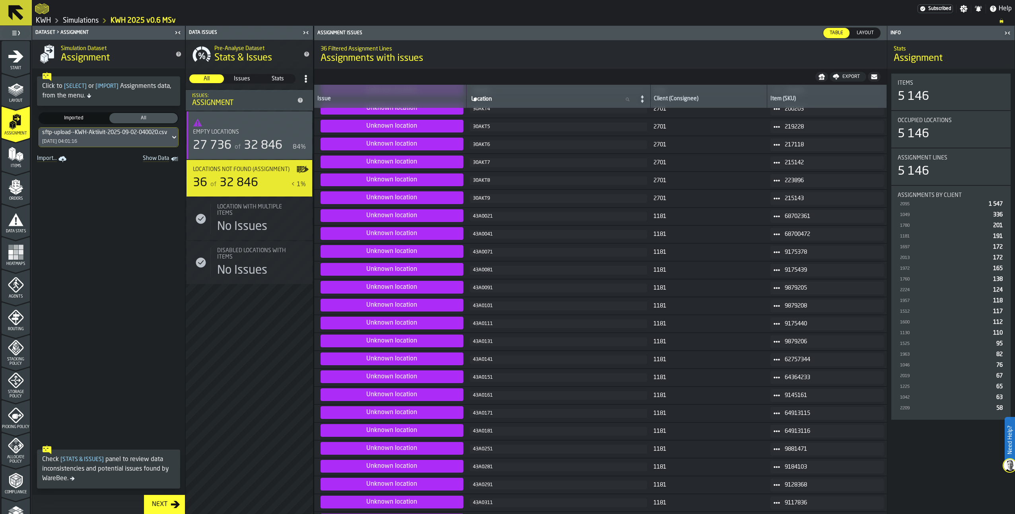
click at [9, 191] on icon "menu Orders" at bounding box center [16, 187] width 16 height 16
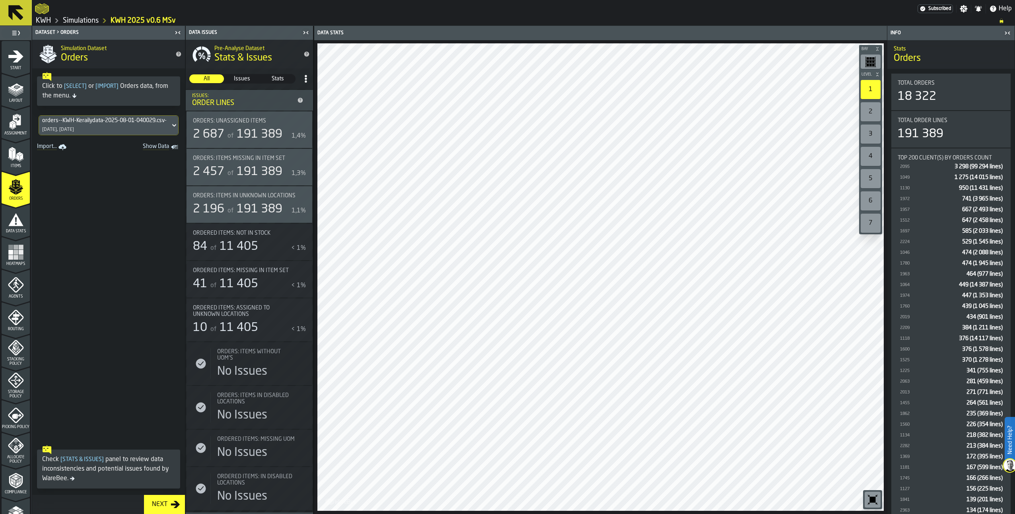
click at [294, 198] on span "Orders: Items in Unknown locations" at bounding box center [244, 195] width 103 height 6
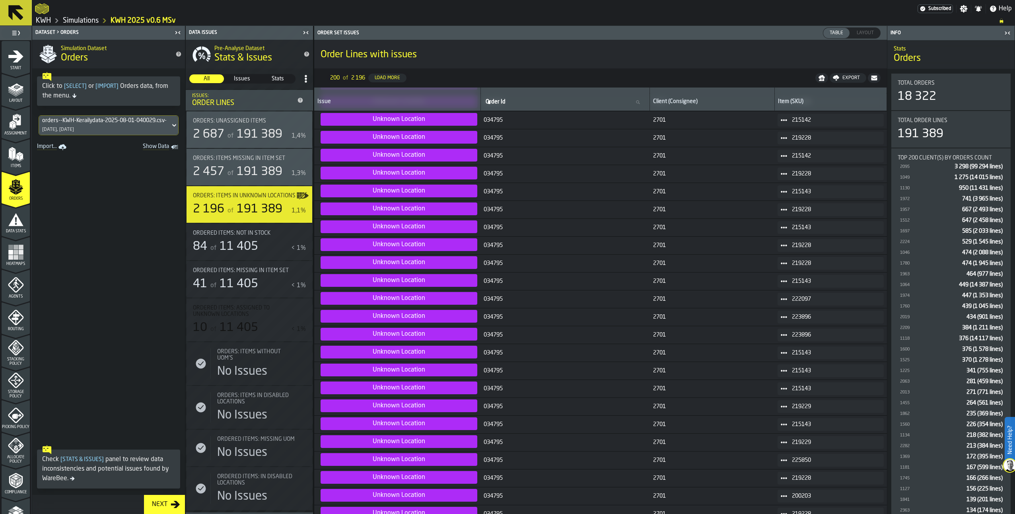
scroll to position [1590, 0]
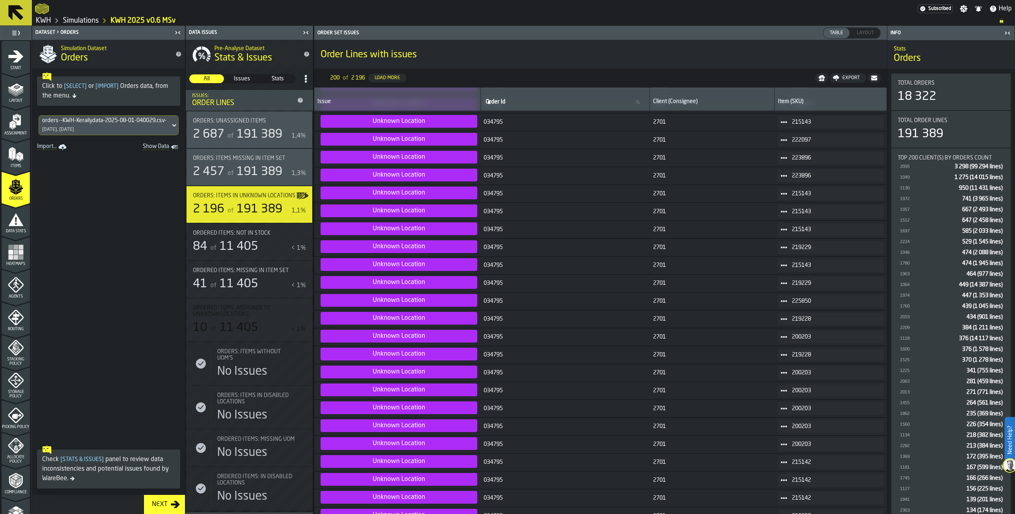
click at [8, 121] on icon "menu Assignment" at bounding box center [16, 122] width 16 height 16
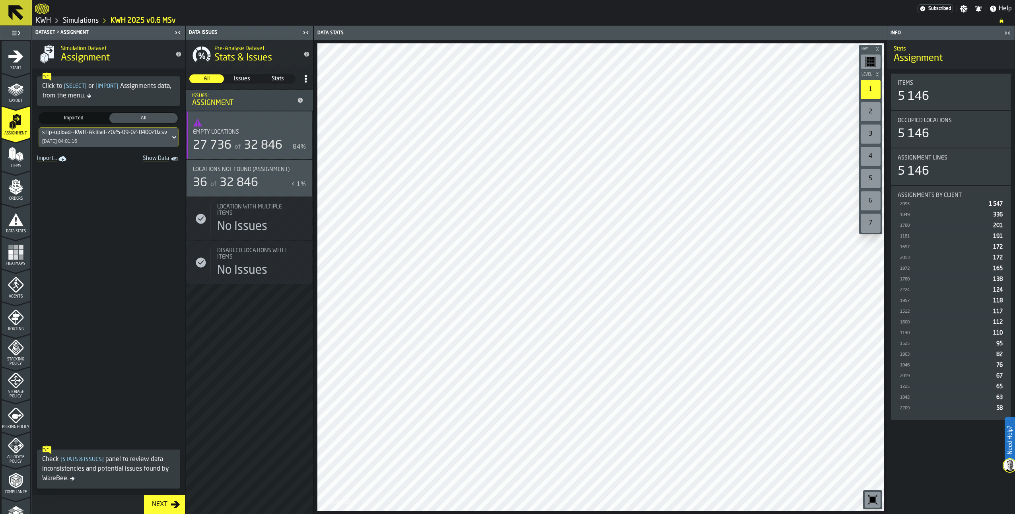
click at [296, 179] on label "button-toggle-Show on Map" at bounding box center [302, 178] width 13 height 37
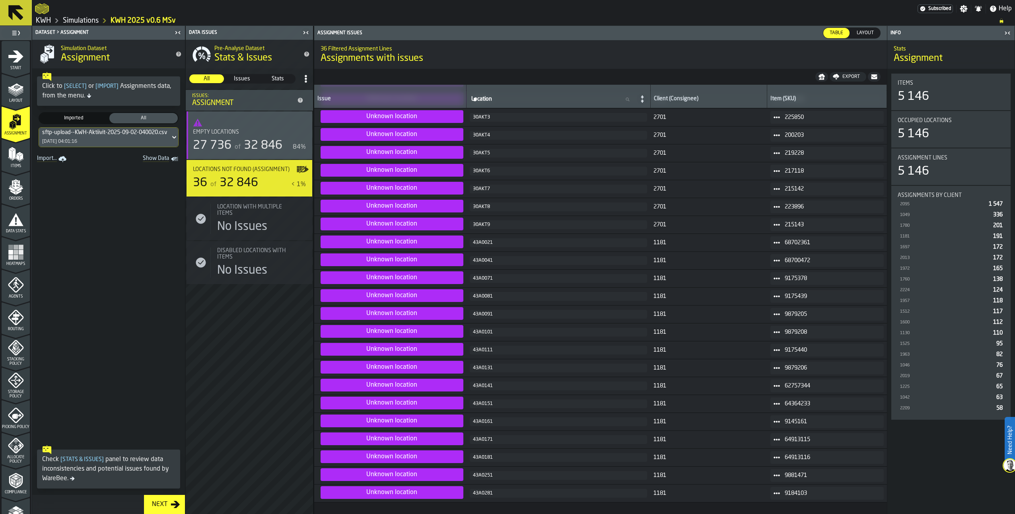
scroll to position [0, 0]
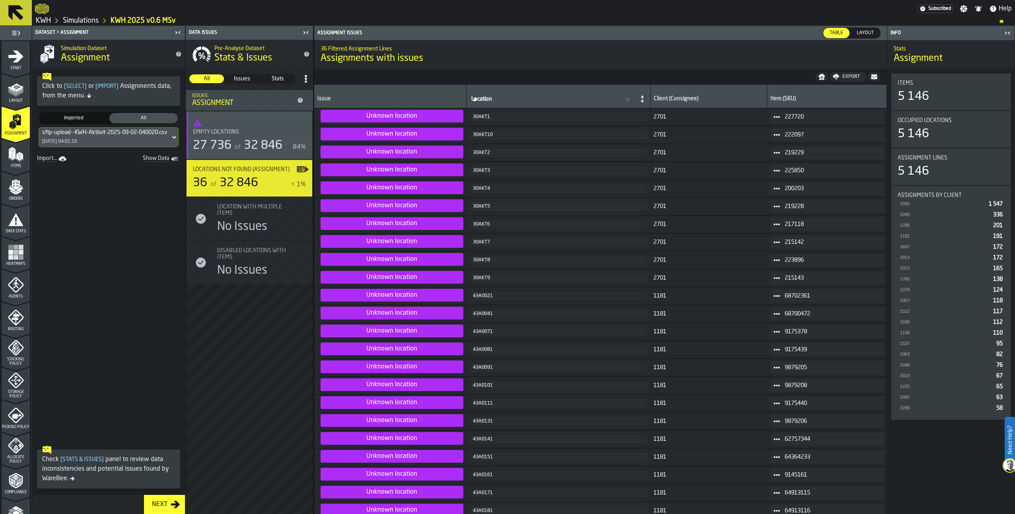
click at [17, 191] on polygon "menu Orders" at bounding box center [19, 189] width 7 height 5
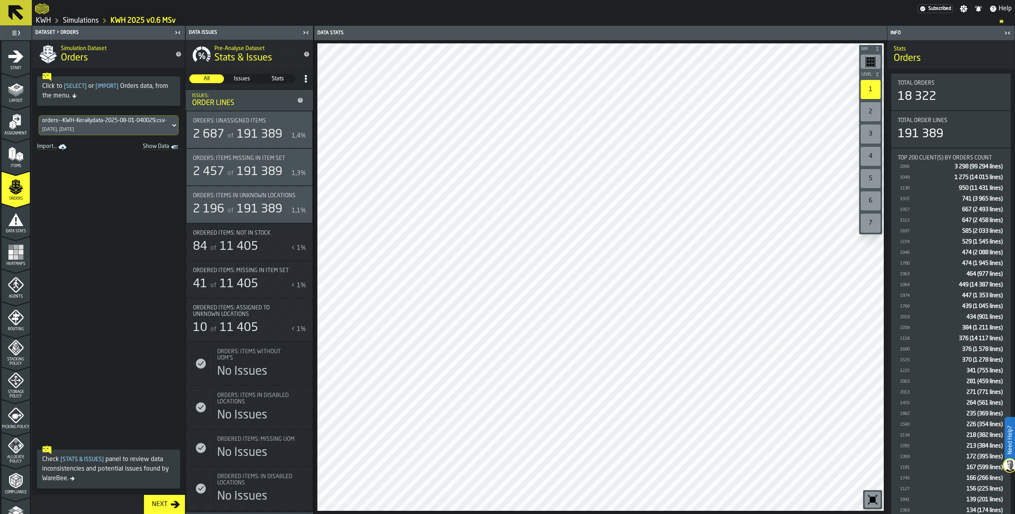
click at [296, 204] on label "button-toggle-Show on Map" at bounding box center [302, 204] width 13 height 37
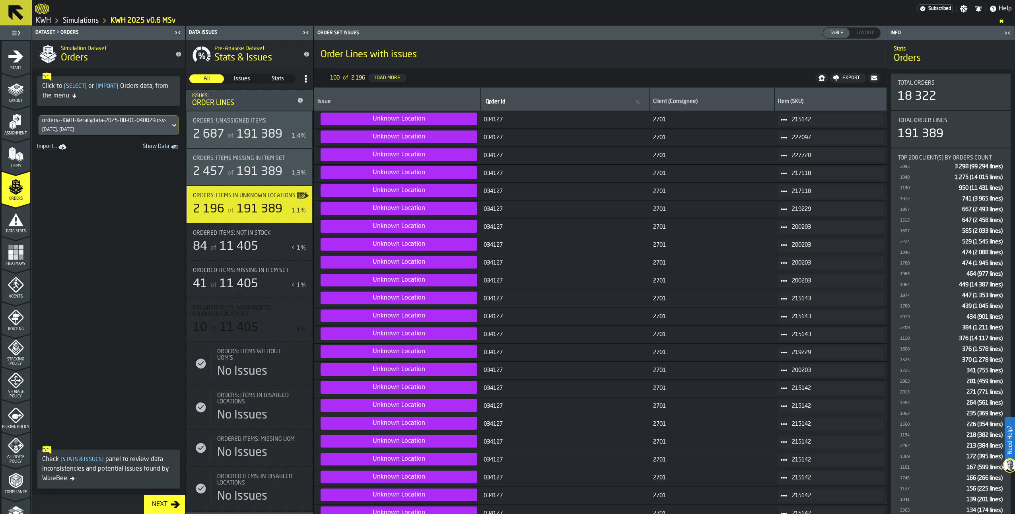
drag, startPoint x: 887, startPoint y: 94, endPoint x: 890, endPoint y: 232, distance: 138.0
click at [898, 268] on div "Info Stats Orders Total Orders 18 322 Total Order Lines 191 389 Top 200 client(…" at bounding box center [951, 270] width 128 height 488
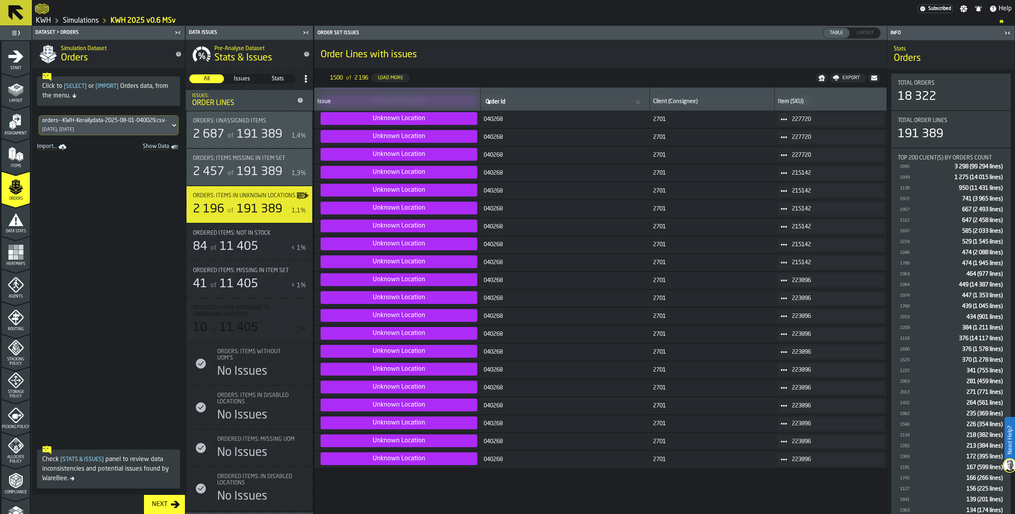
scroll to position [26379, 0]
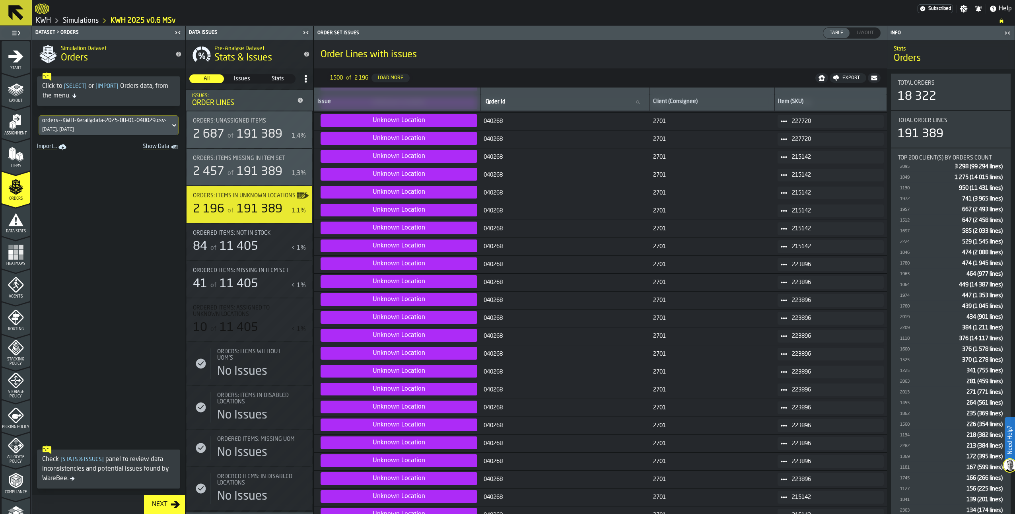
click at [16, 122] on icon "menu Assignment" at bounding box center [17, 120] width 8 height 10
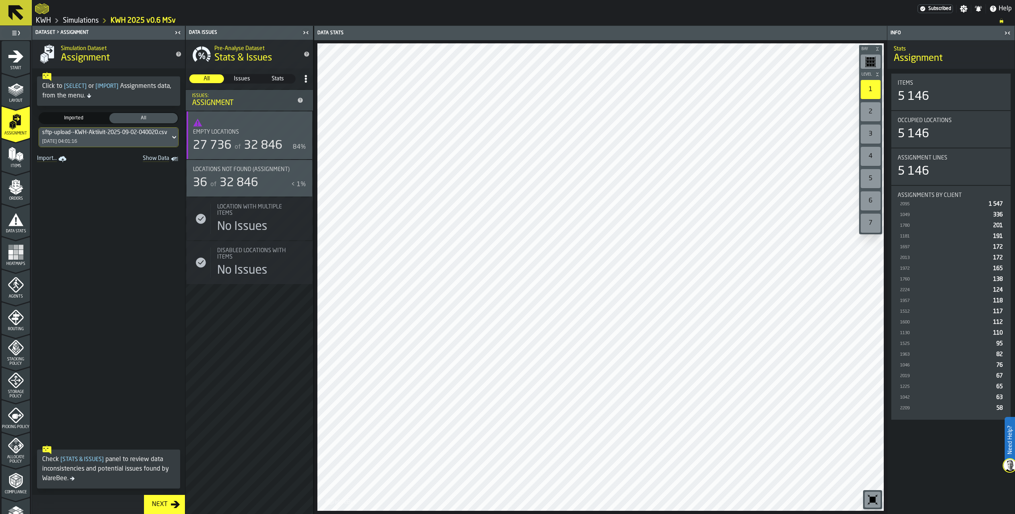
click at [244, 173] on span "Locations not found (Assignment)" at bounding box center [241, 169] width 97 height 6
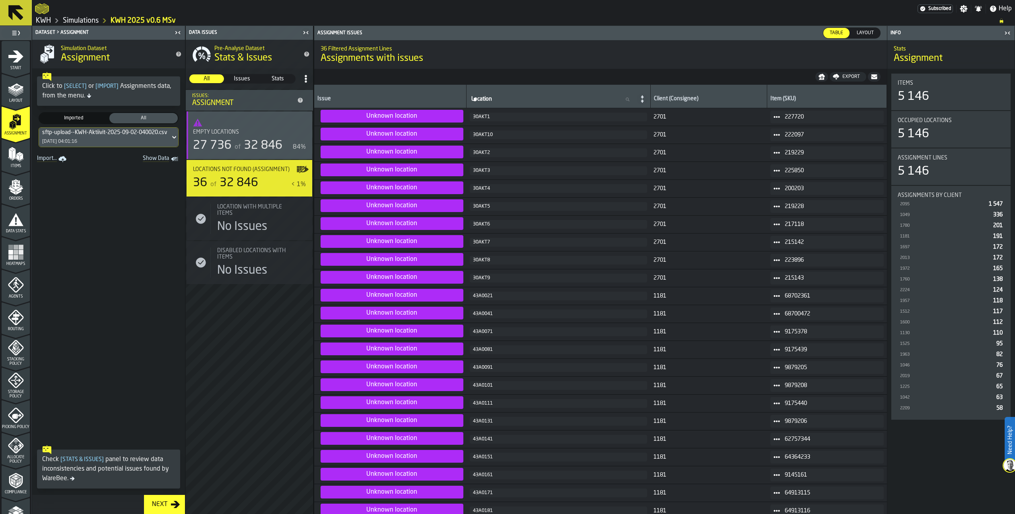
click at [24, 161] on div "Items" at bounding box center [16, 157] width 28 height 22
click at [12, 123] on polygon "menu Assignment" at bounding box center [11, 122] width 5 height 3
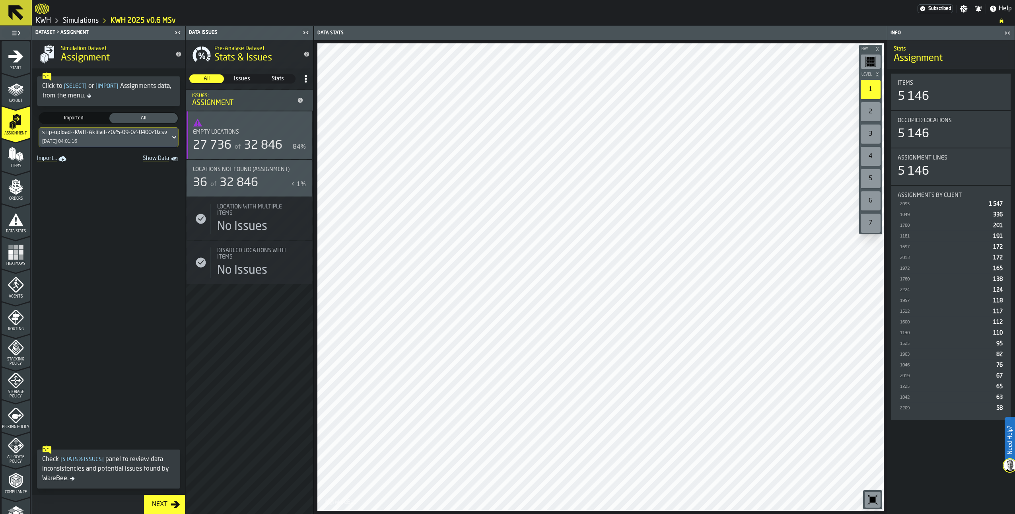
click at [143, 21] on link "KWH 2025 v0.6 MSv" at bounding box center [143, 20] width 65 height 9
click at [22, 167] on span "Items" at bounding box center [16, 166] width 28 height 4
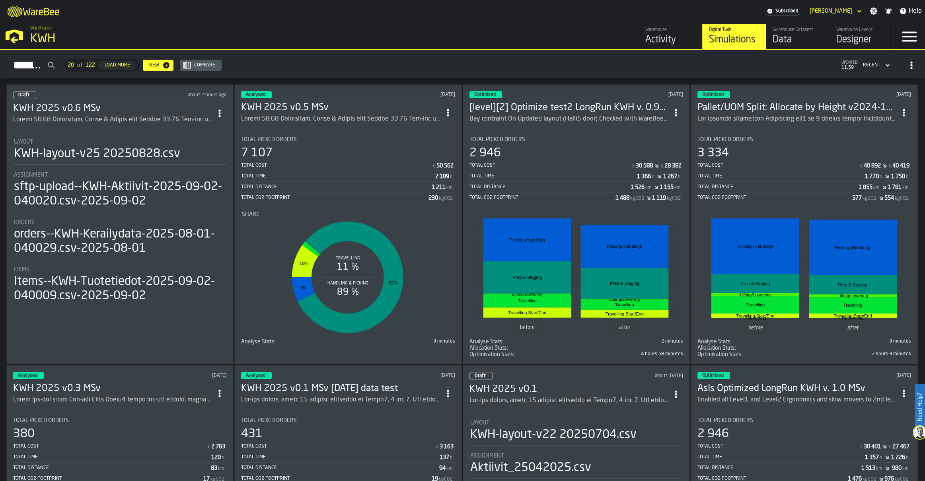
click at [317, 102] on h3 "KWH 2025 v0.5 MSv" at bounding box center [340, 107] width 199 height 13
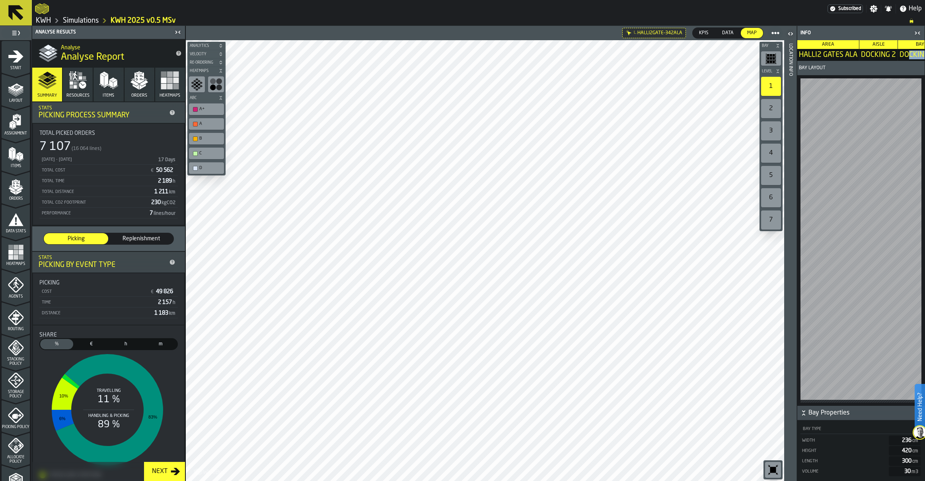
scroll to position [0, 18]
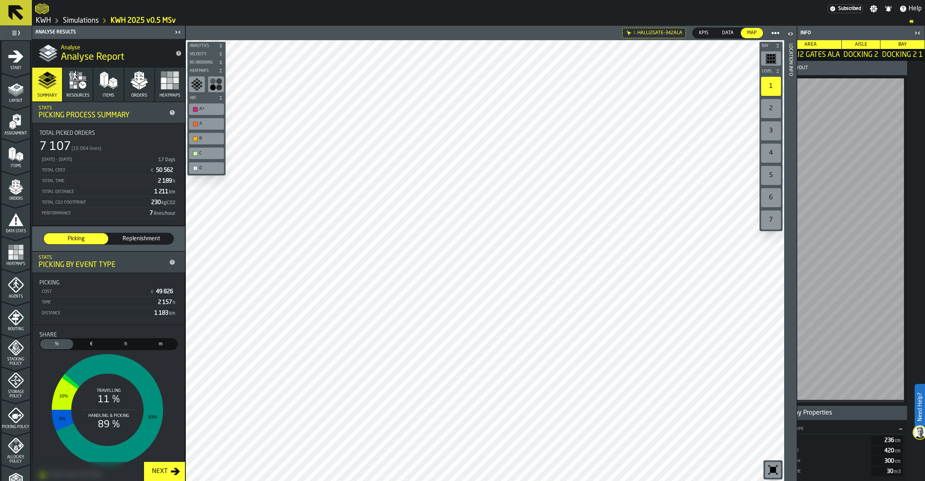
drag, startPoint x: 907, startPoint y: 54, endPoint x: 890, endPoint y: 54, distance: 16.3
click at [890, 54] on span "DOCKING 2 1" at bounding box center [902, 55] width 41 height 9
click at [789, 34] on icon "button-toggle-Open" at bounding box center [791, 34] width 10 height 10
